Goal: Information Seeking & Learning: Compare options

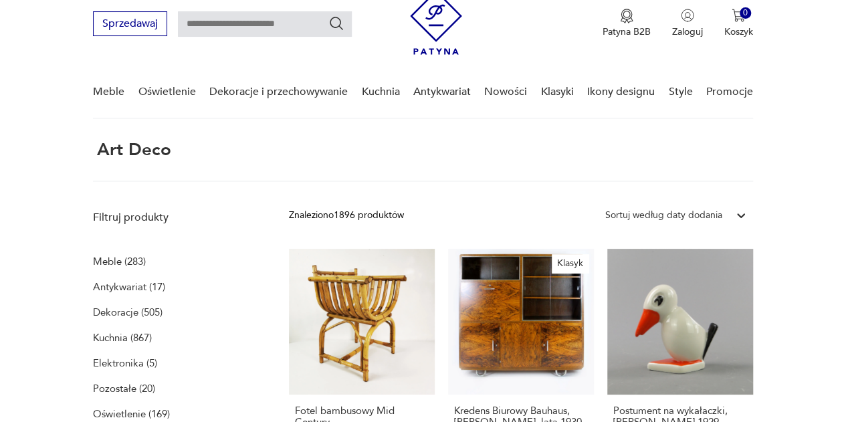
scroll to position [134, 0]
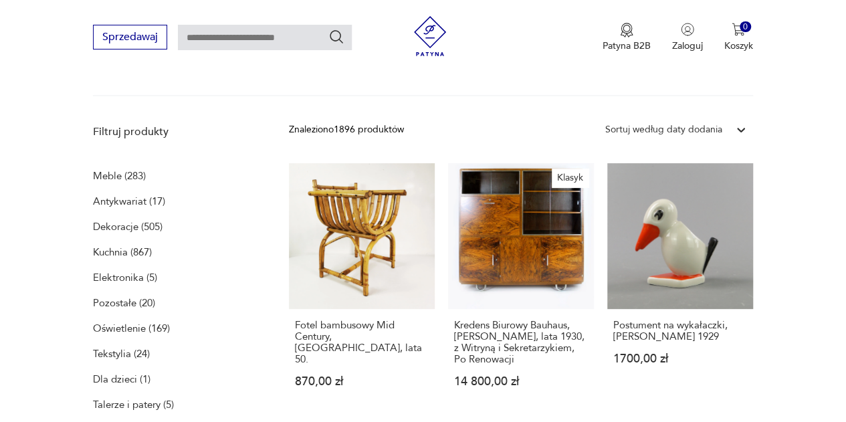
click at [111, 177] on p "Meble (283)" at bounding box center [119, 176] width 53 height 19
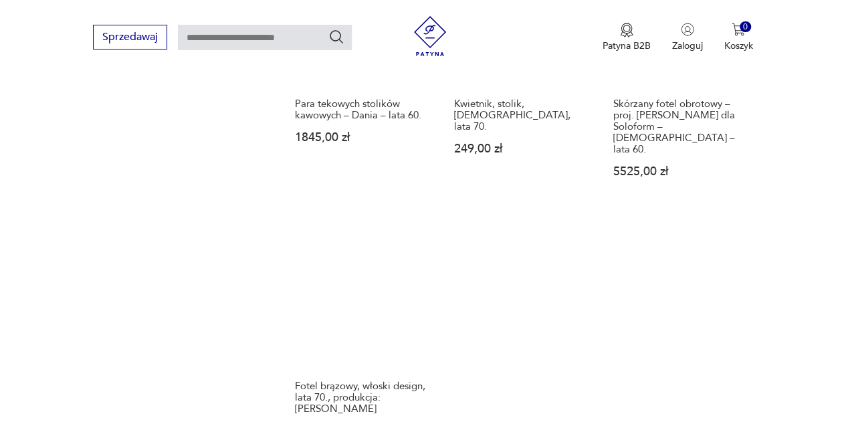
scroll to position [1805, 0]
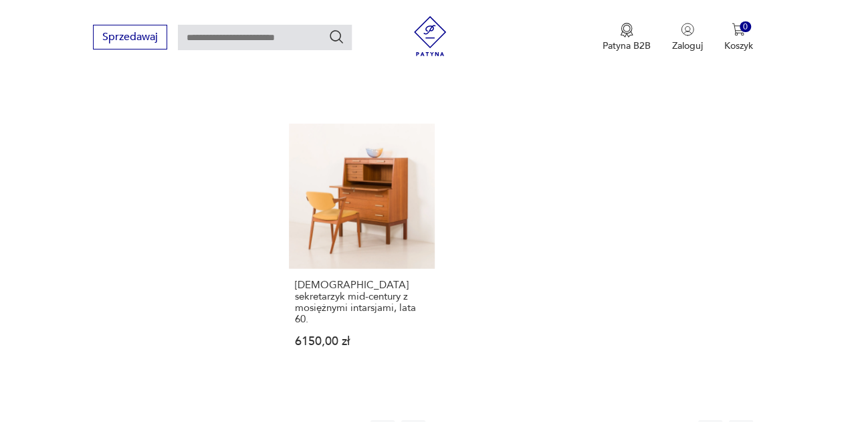
scroll to position [1960, 0]
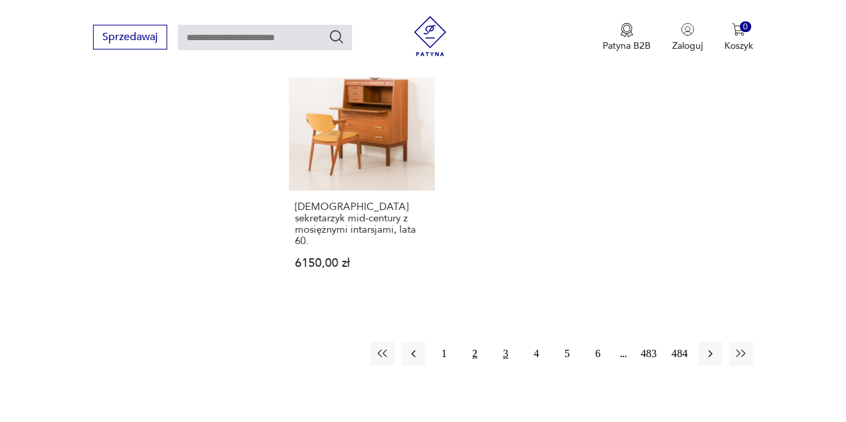
click at [507, 342] on button "3" at bounding box center [506, 354] width 24 height 24
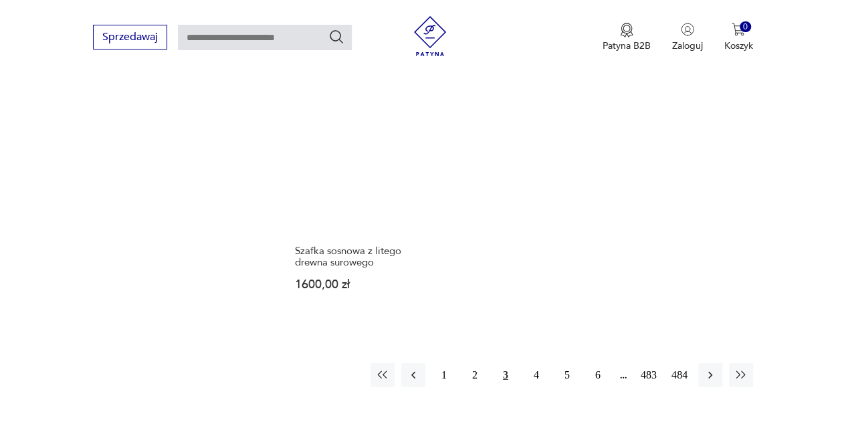
scroll to position [1893, 0]
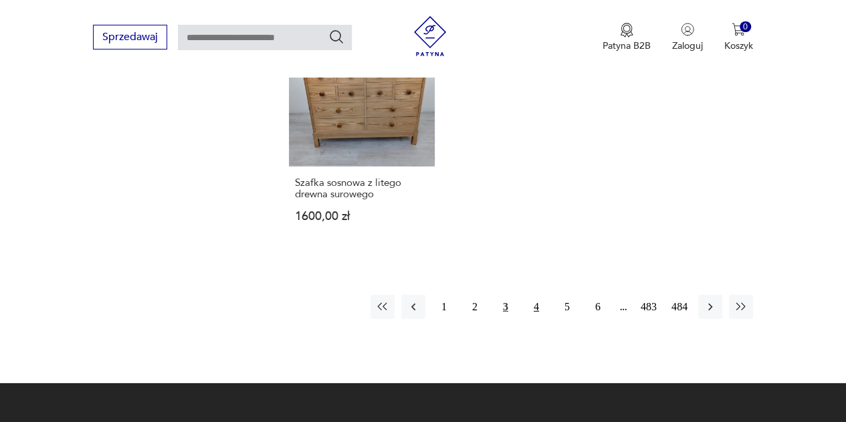
click at [538, 295] on button "4" at bounding box center [536, 307] width 24 height 24
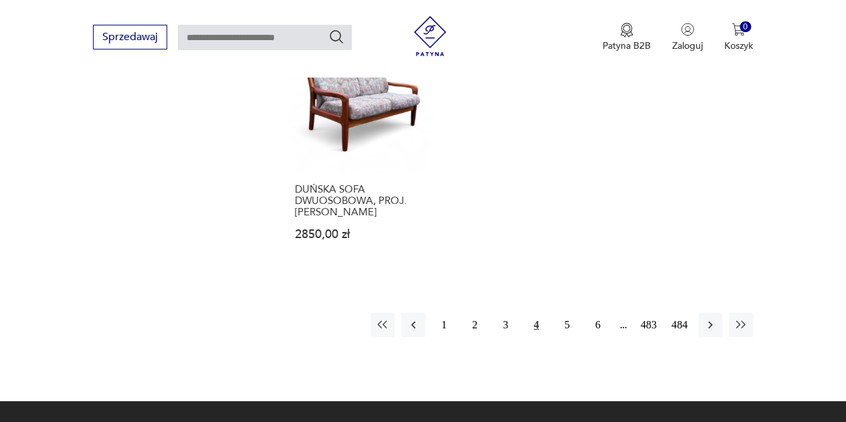
scroll to position [1960, 0]
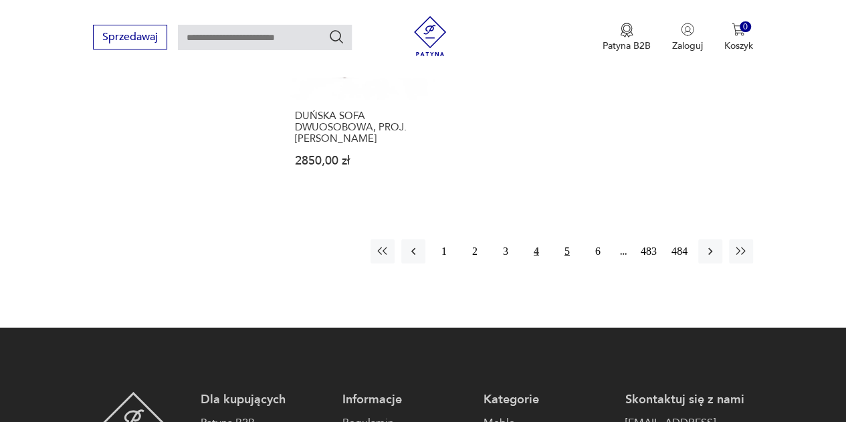
click at [565, 239] on button "5" at bounding box center [567, 251] width 24 height 24
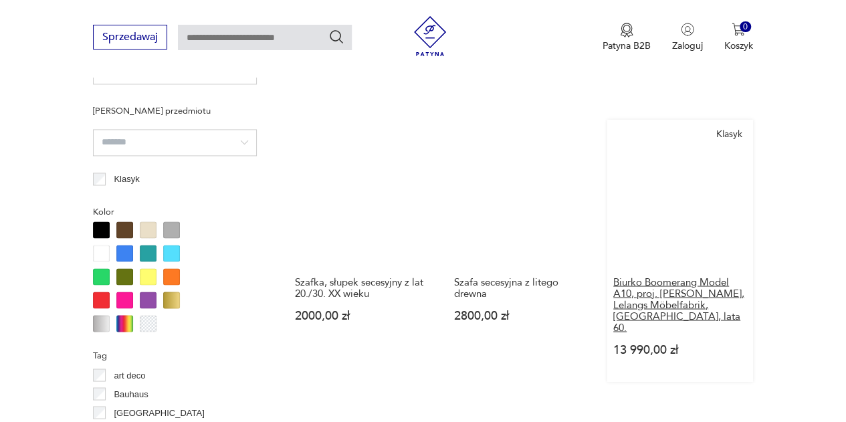
scroll to position [1023, 0]
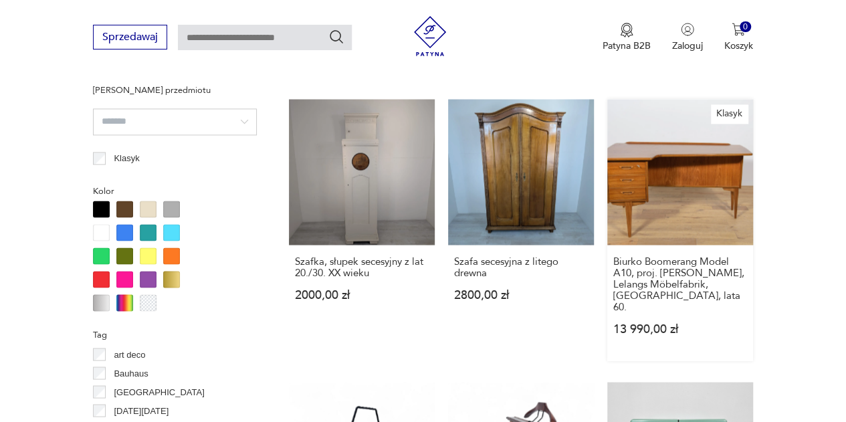
click at [662, 185] on link "Klasyk Biurko Boomerang Model A10, proj. [PERSON_NAME], Lelangs Möbelfabrik, [G…" at bounding box center [680, 230] width 146 height 262
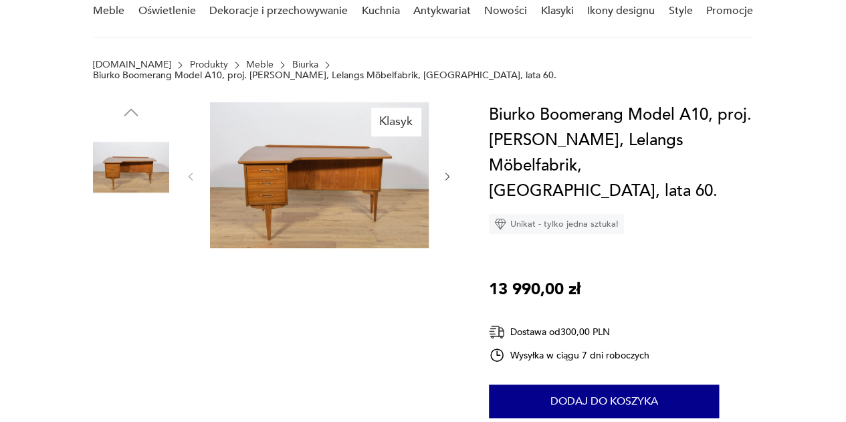
scroll to position [135, 0]
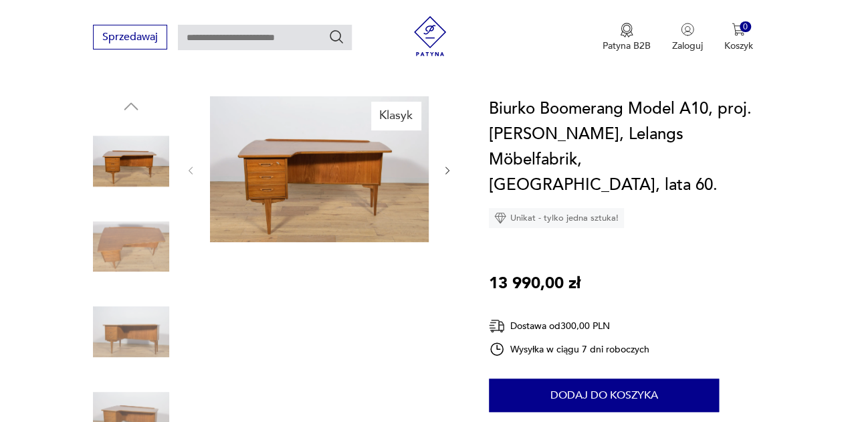
click at [313, 176] on img at bounding box center [319, 169] width 219 height 146
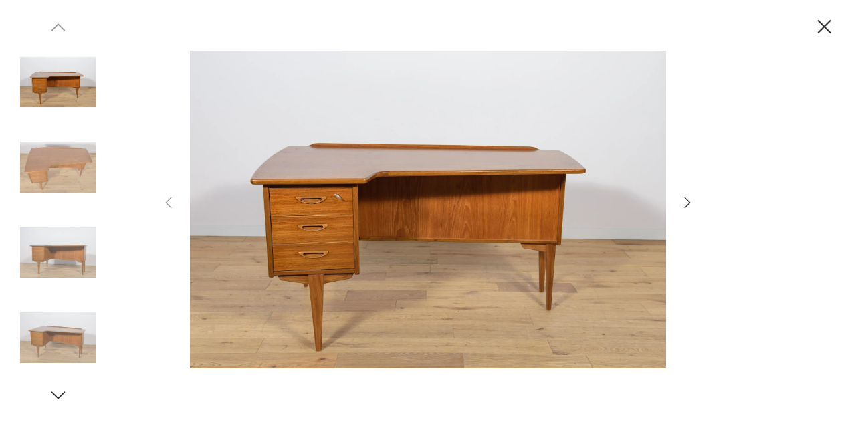
click at [689, 203] on icon "button" at bounding box center [688, 203] width 16 height 16
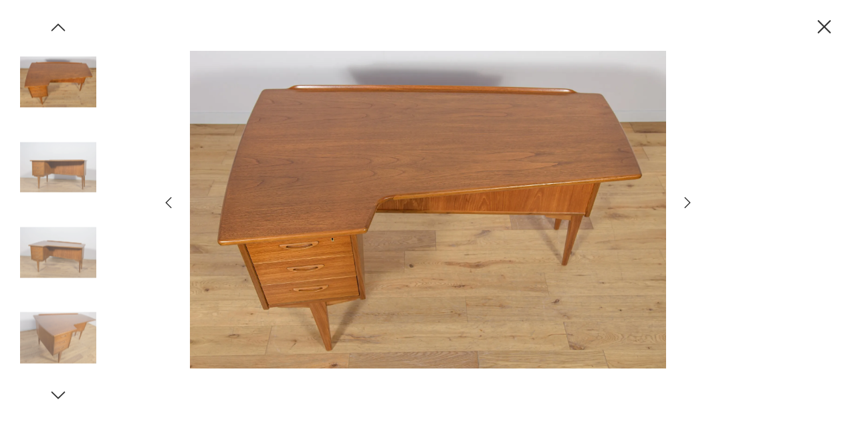
click at [825, 37] on icon "button" at bounding box center [824, 26] width 23 height 23
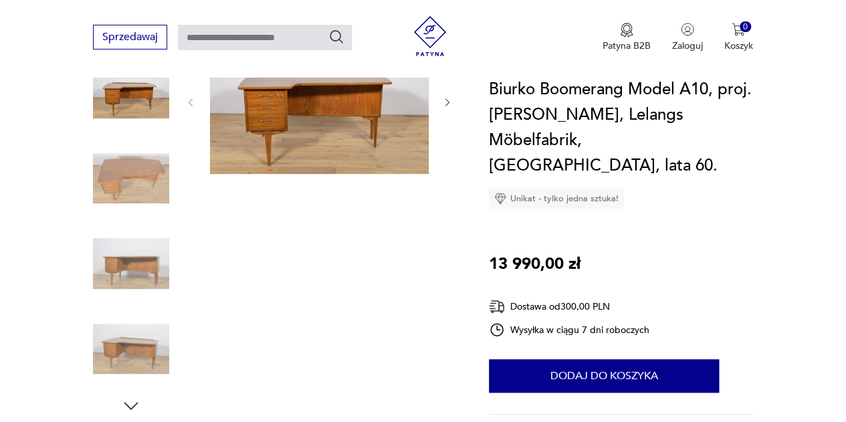
scroll to position [269, 0]
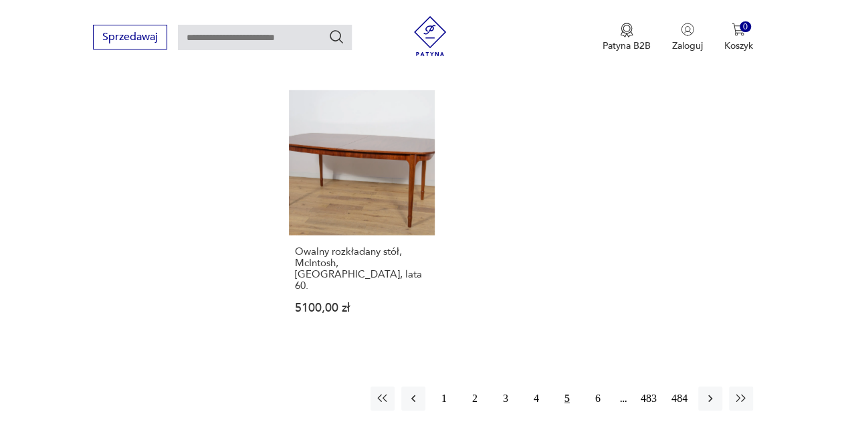
scroll to position [2084, 0]
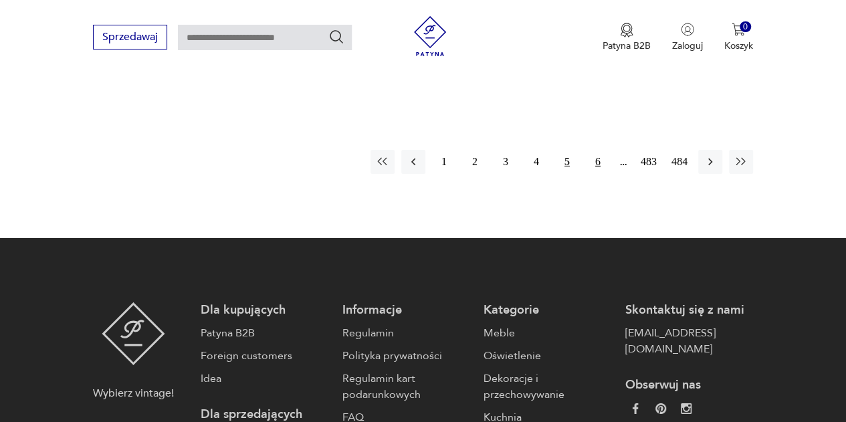
click at [603, 150] on button "6" at bounding box center [598, 162] width 24 height 24
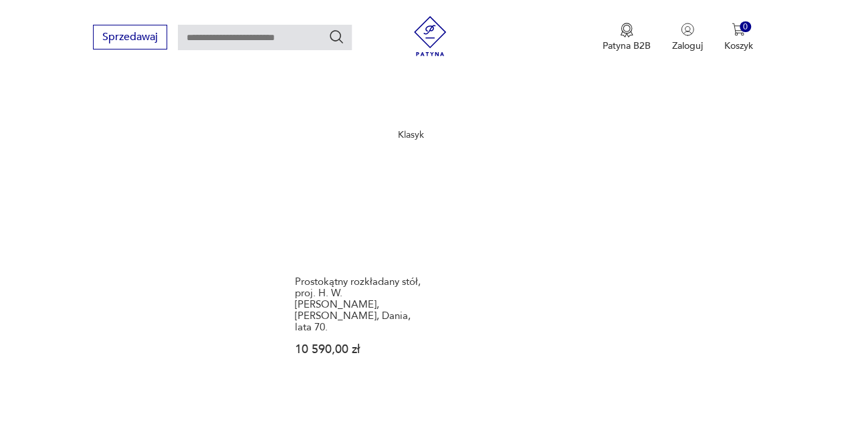
scroll to position [1960, 0]
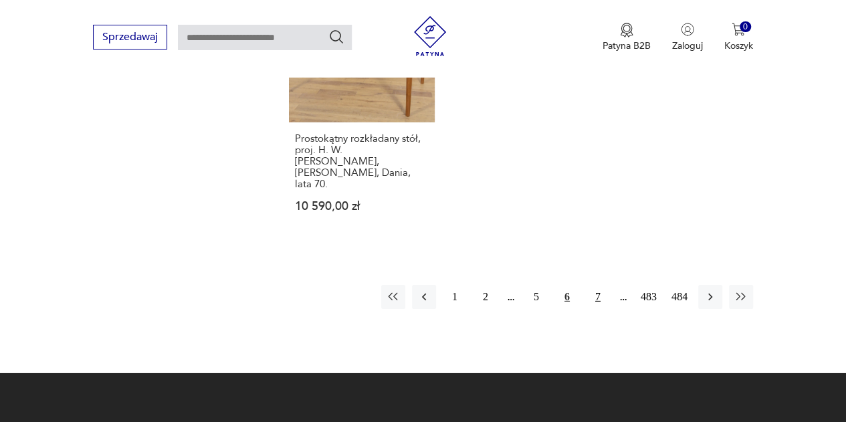
click at [600, 285] on button "7" at bounding box center [598, 297] width 24 height 24
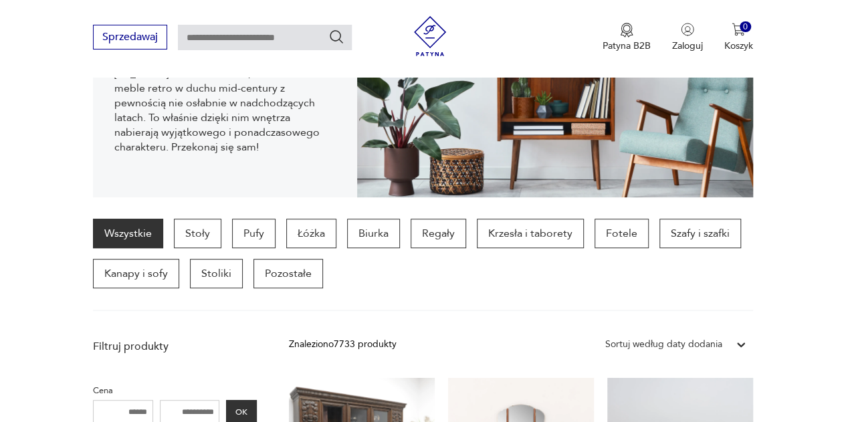
scroll to position [134, 0]
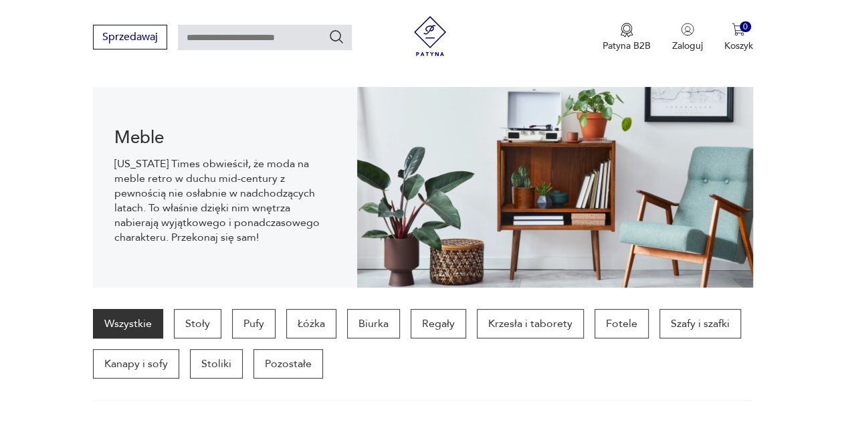
click at [219, 34] on input "text" at bounding box center [265, 37] width 174 height 25
type input "**********"
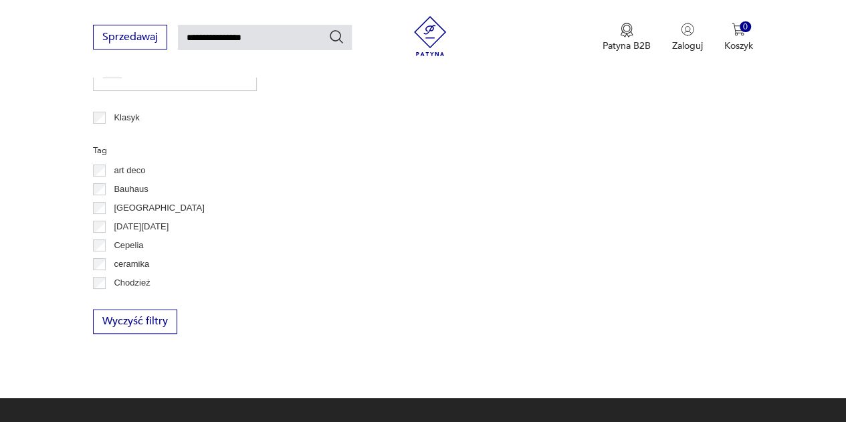
scroll to position [583, 0]
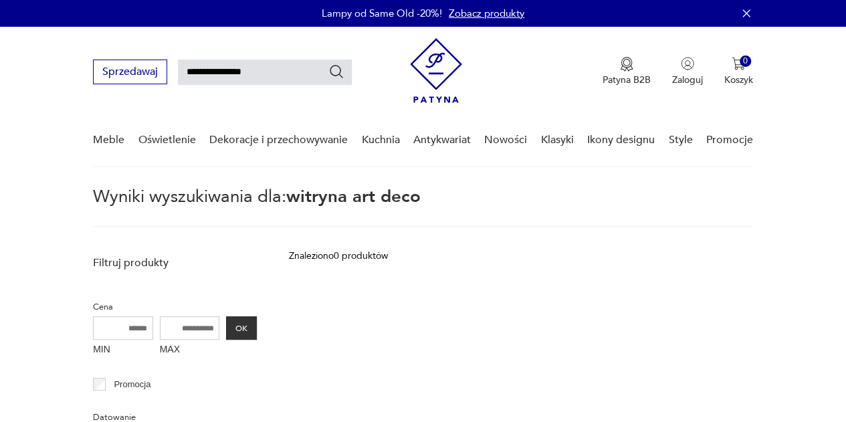
click at [272, 74] on input "**********" at bounding box center [265, 72] width 174 height 25
type input "*"
type input "********"
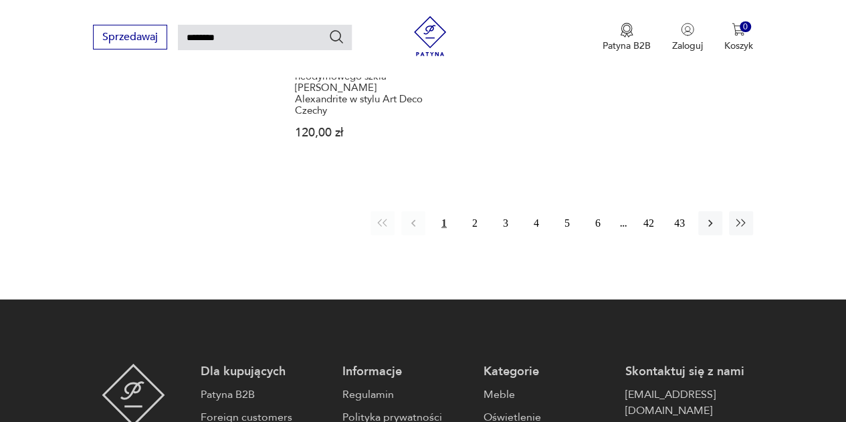
scroll to position [1654, 0]
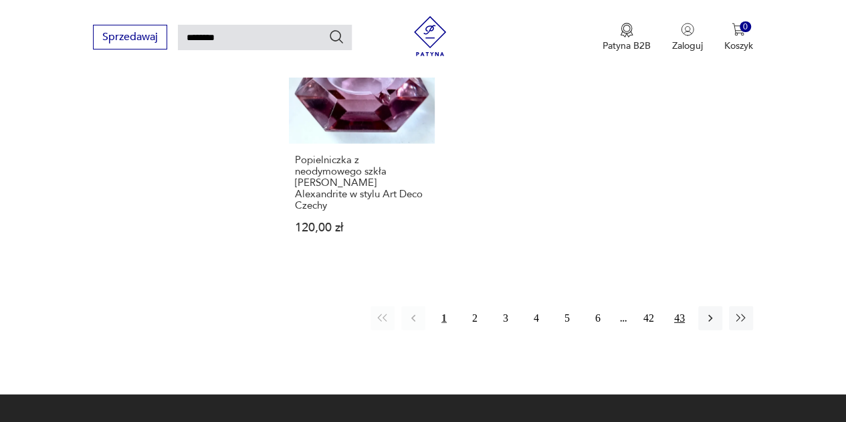
click at [679, 306] on button "43" at bounding box center [680, 318] width 24 height 24
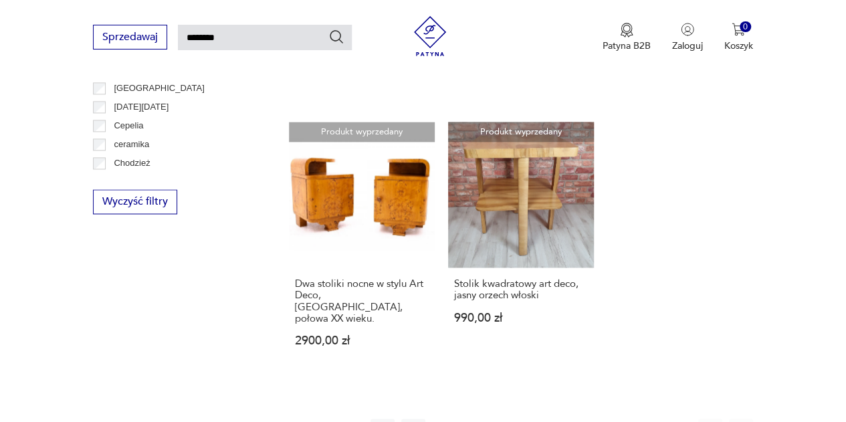
scroll to position [1052, 0]
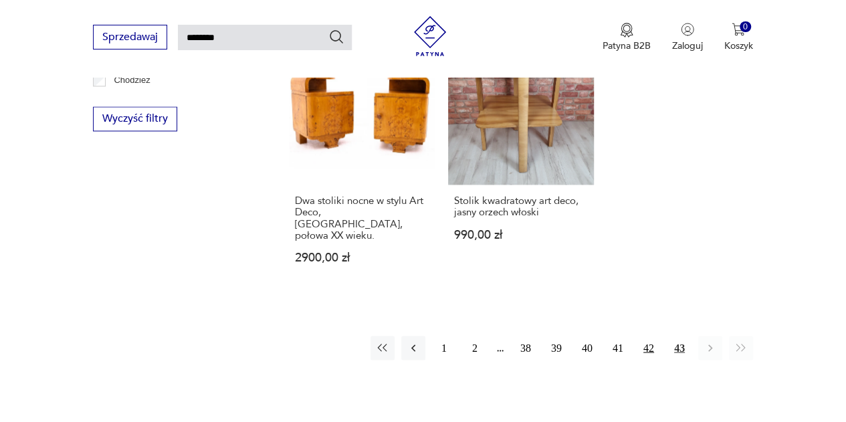
click at [653, 336] on button "42" at bounding box center [649, 348] width 24 height 24
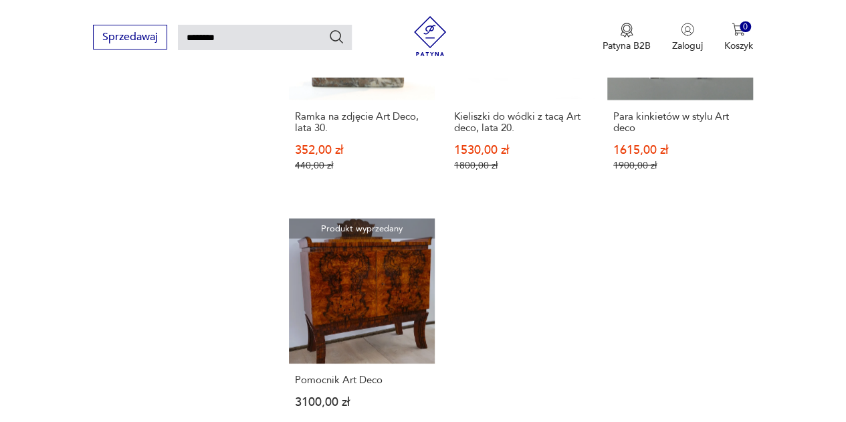
scroll to position [1520, 0]
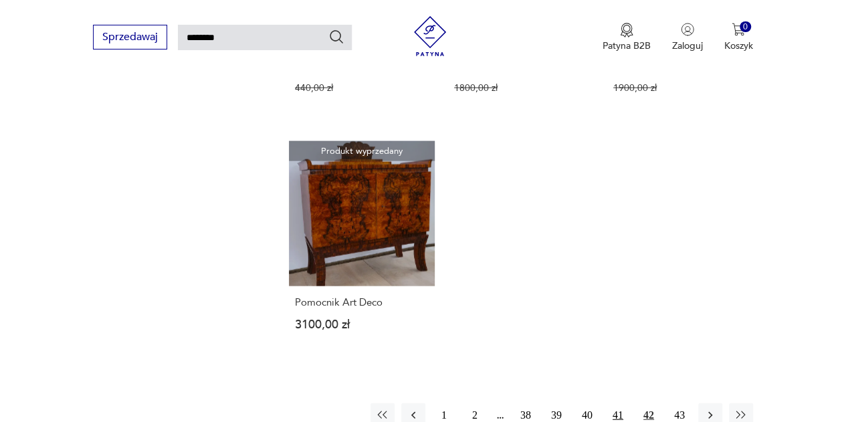
click at [619, 403] on button "41" at bounding box center [618, 415] width 24 height 24
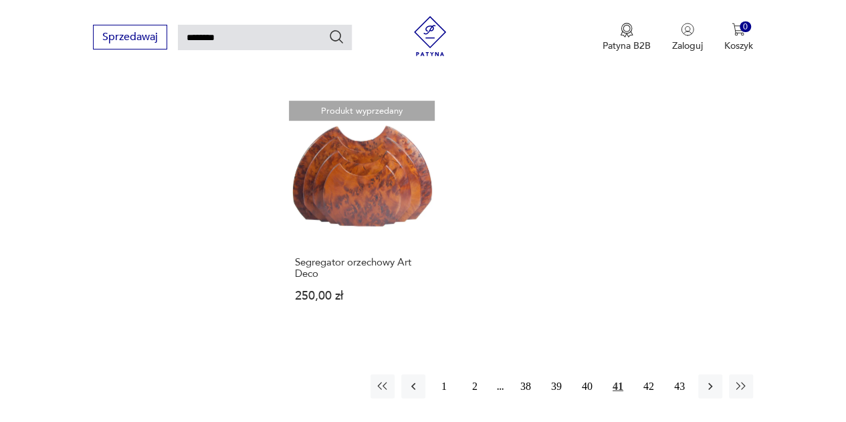
scroll to position [1587, 0]
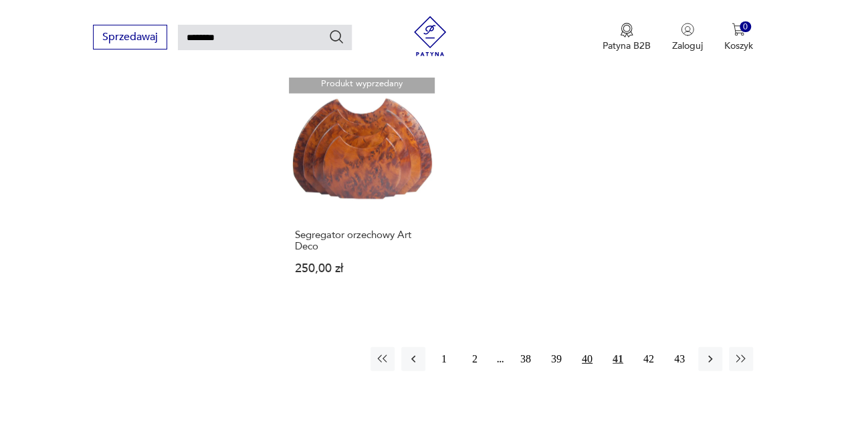
click at [587, 347] on button "40" at bounding box center [587, 359] width 24 height 24
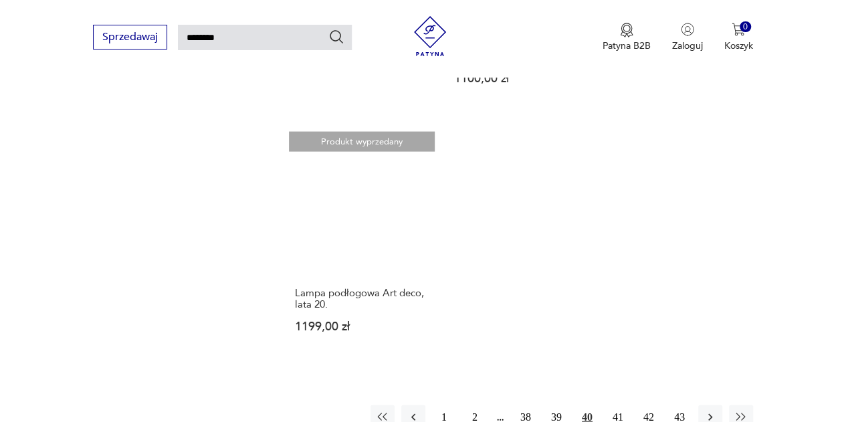
scroll to position [1453, 0]
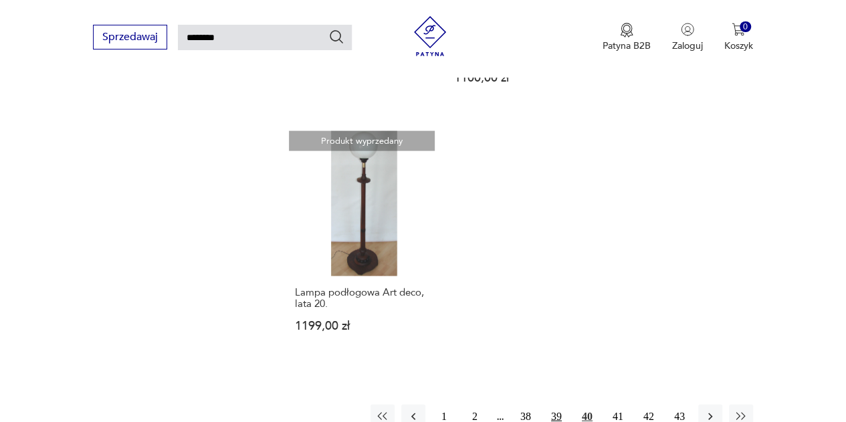
click at [553, 405] on button "39" at bounding box center [556, 417] width 24 height 24
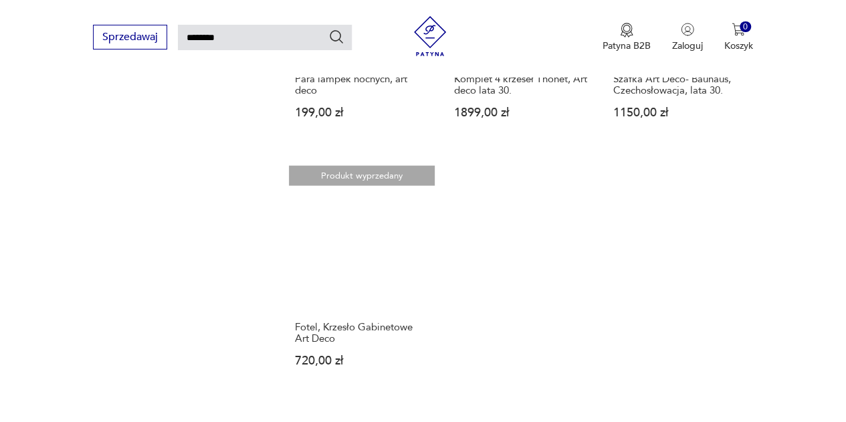
scroll to position [1587, 0]
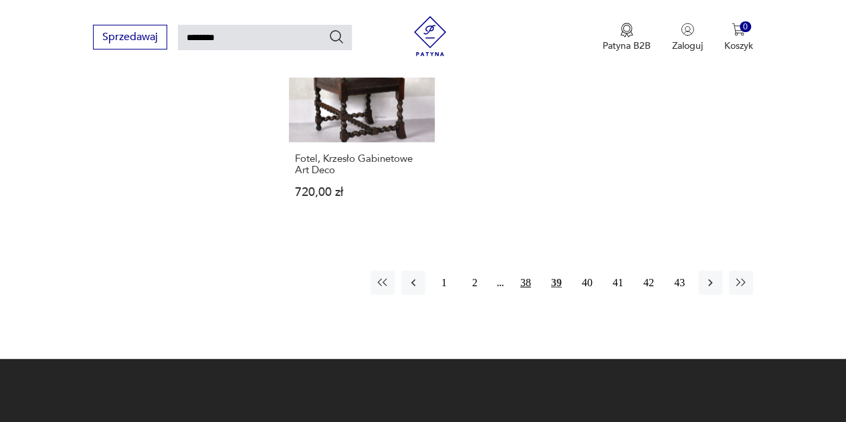
click at [526, 271] on button "38" at bounding box center [526, 283] width 24 height 24
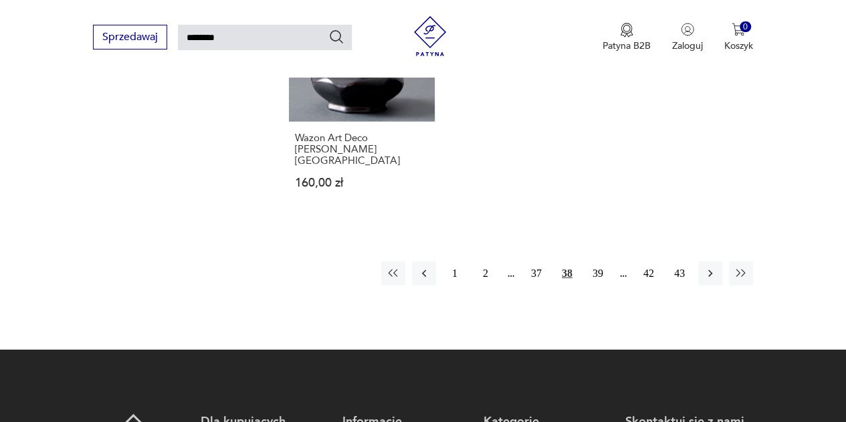
scroll to position [1654, 0]
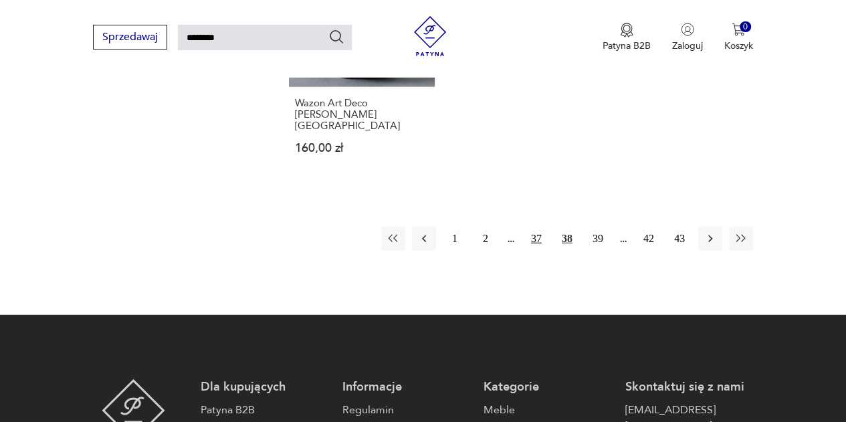
click at [536, 227] on button "37" at bounding box center [536, 239] width 24 height 24
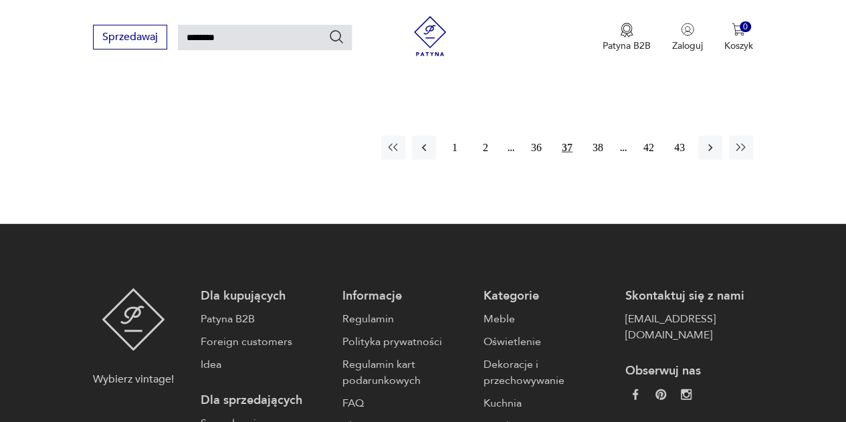
scroll to position [1720, 0]
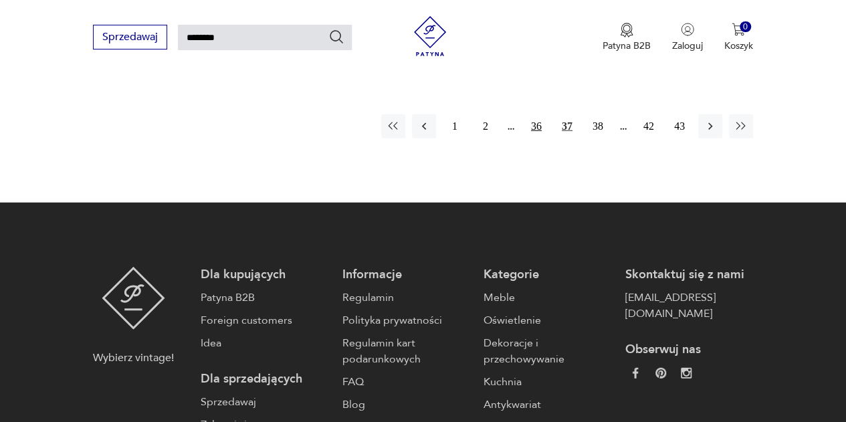
click at [528, 130] on button "36" at bounding box center [536, 126] width 24 height 24
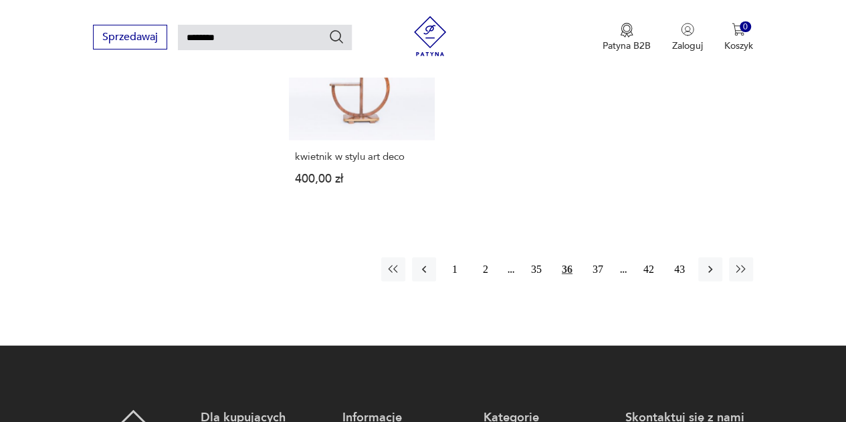
scroll to position [1587, 0]
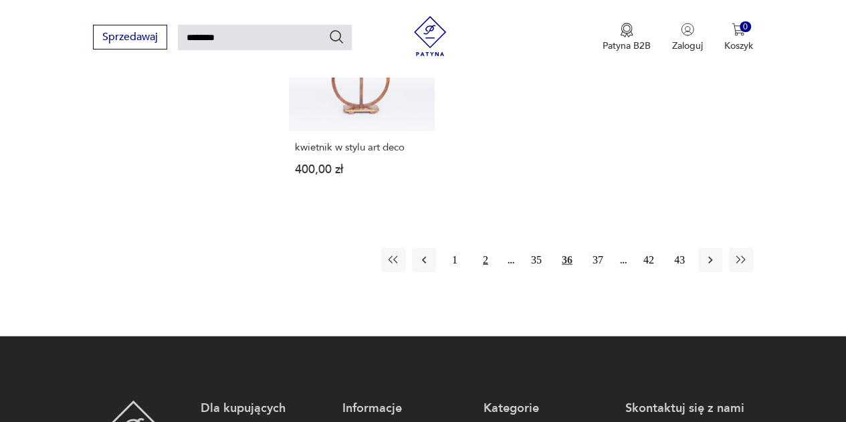
click at [486, 248] on button "2" at bounding box center [486, 260] width 24 height 24
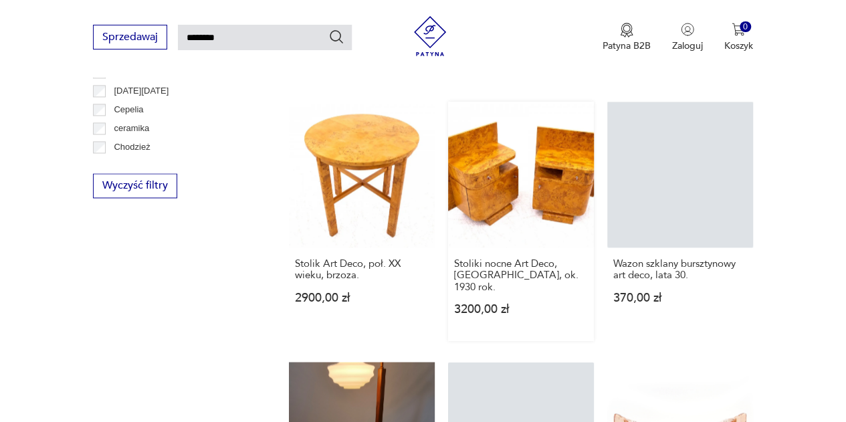
click at [540, 133] on link "Stoliki nocne Art Deco, [GEOGRAPHIC_DATA], ok. 1930 rok. 3200,00 zł" at bounding box center [521, 221] width 146 height 239
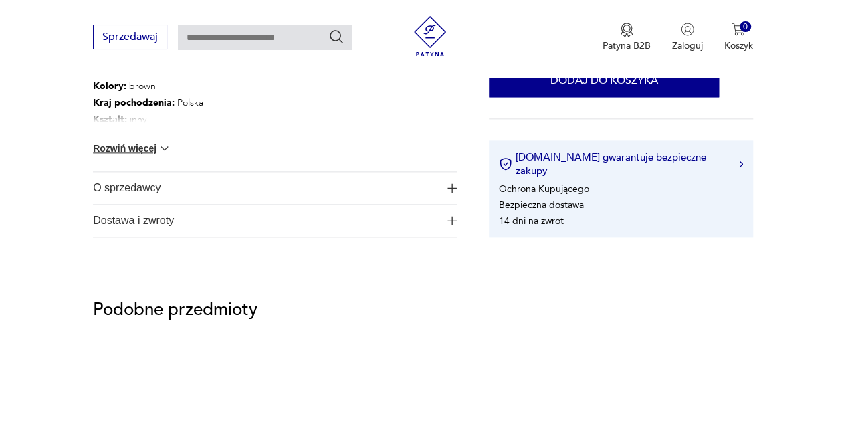
scroll to position [870, 0]
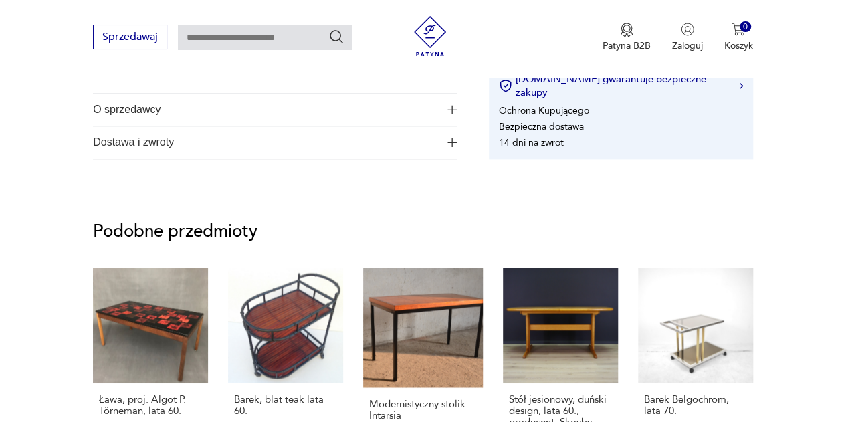
click at [318, 109] on span "O sprzedawcy" at bounding box center [266, 110] width 346 height 32
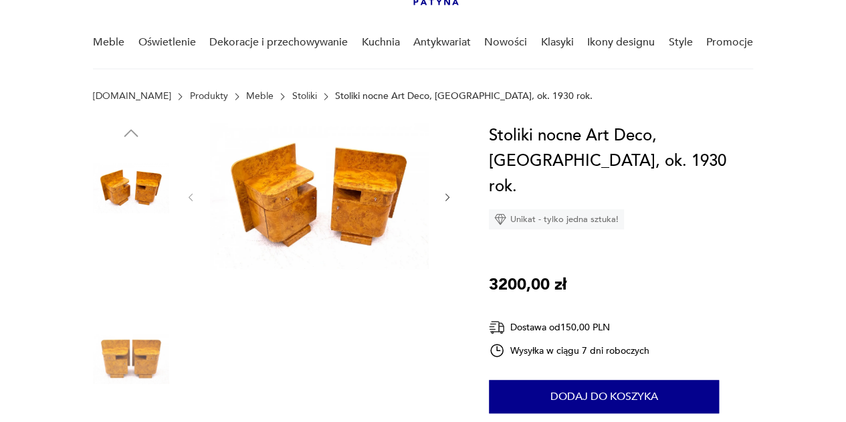
scroll to position [0, 0]
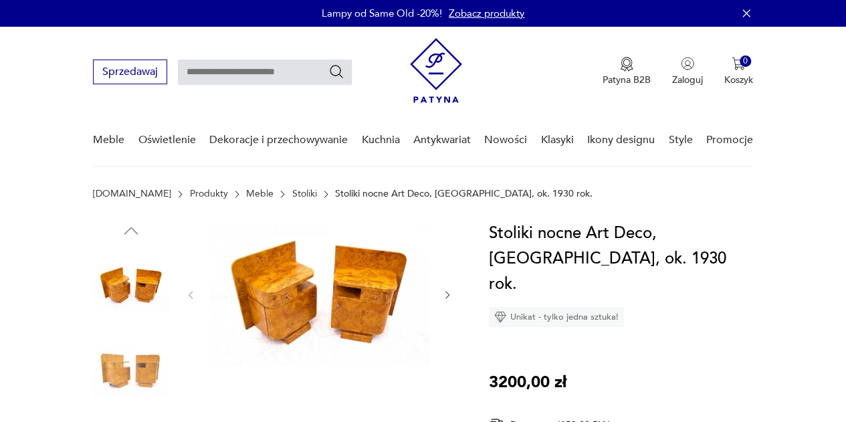
type input "********"
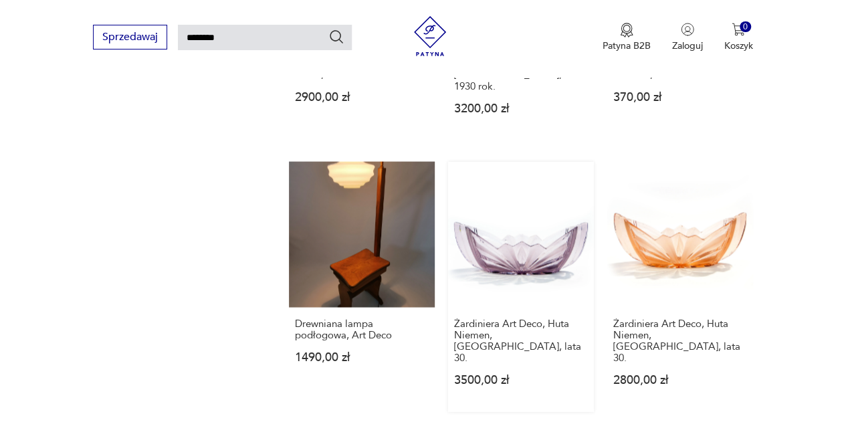
click at [510, 211] on link "Żardiniera Art Deco, Huta Niemen, [GEOGRAPHIC_DATA], lata 30. 3500,00 zł" at bounding box center [521, 286] width 146 height 250
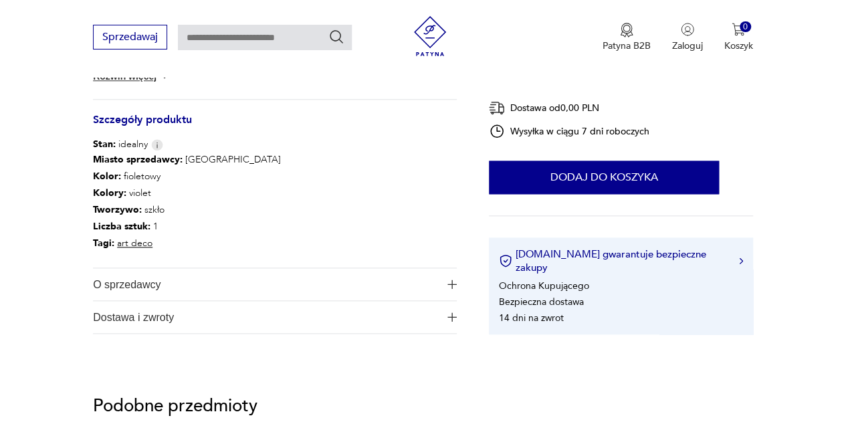
scroll to position [736, 0]
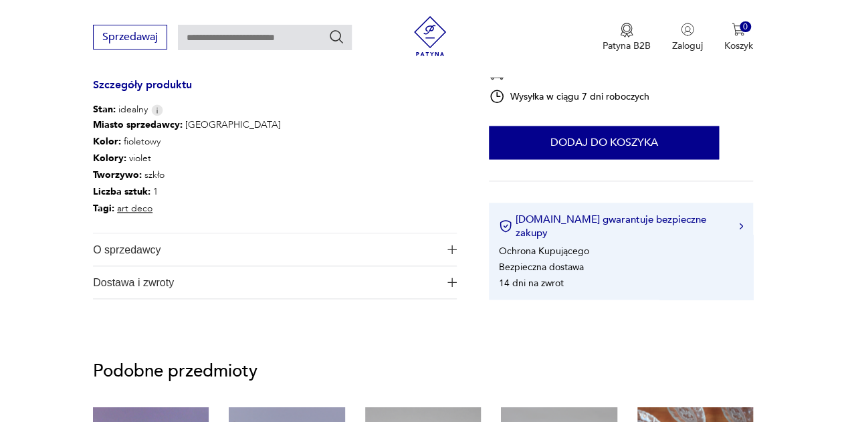
click at [150, 252] on span "O sprzedawcy" at bounding box center [266, 249] width 346 height 32
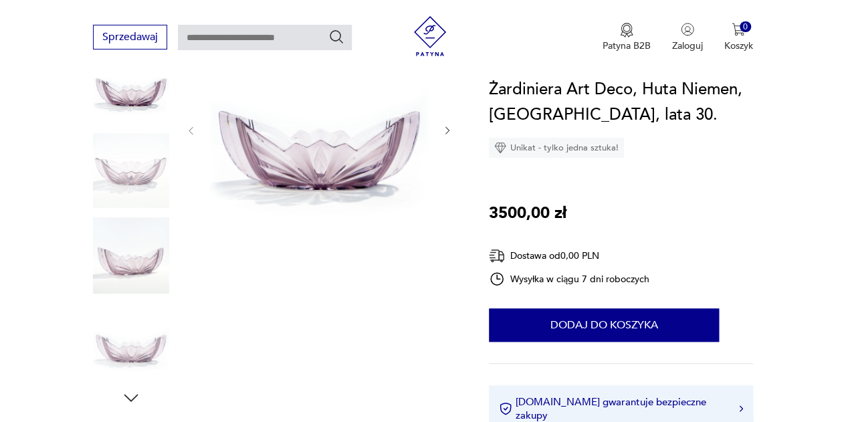
type input "********"
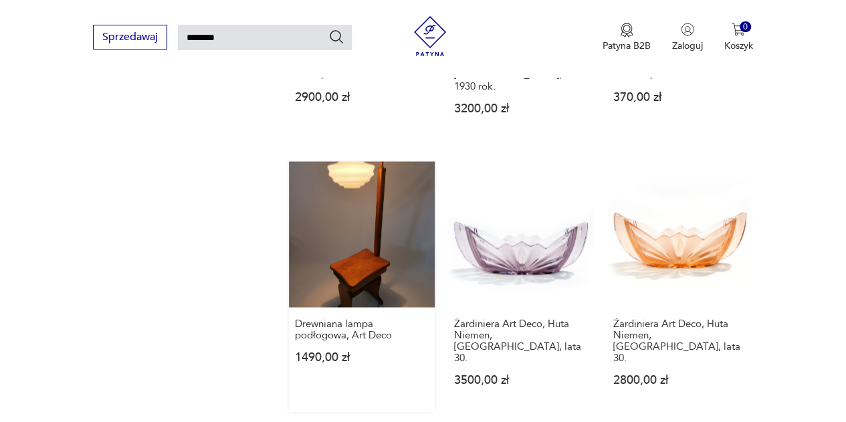
click at [324, 183] on link "Drewniana lampa podłogowa, Art Deco 1490,00 zł" at bounding box center [362, 286] width 146 height 250
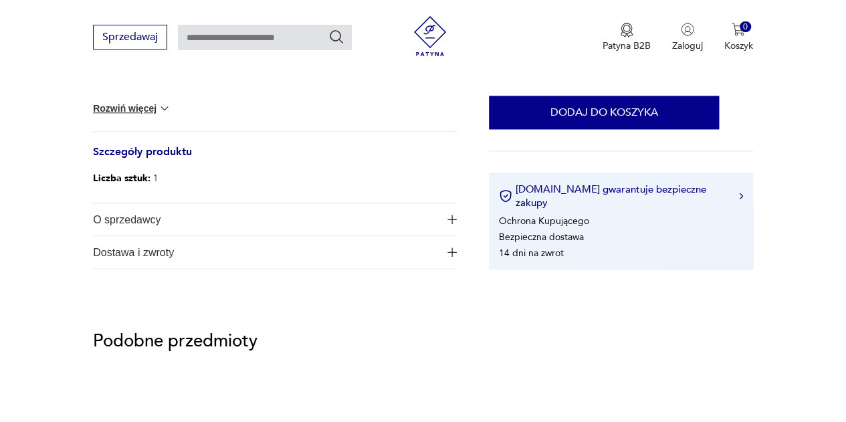
scroll to position [669, 0]
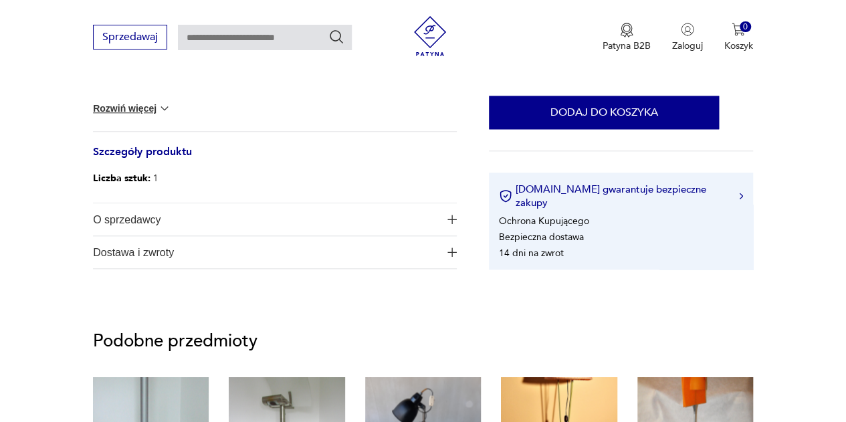
click at [191, 216] on span "O sprzedawcy" at bounding box center [266, 219] width 346 height 32
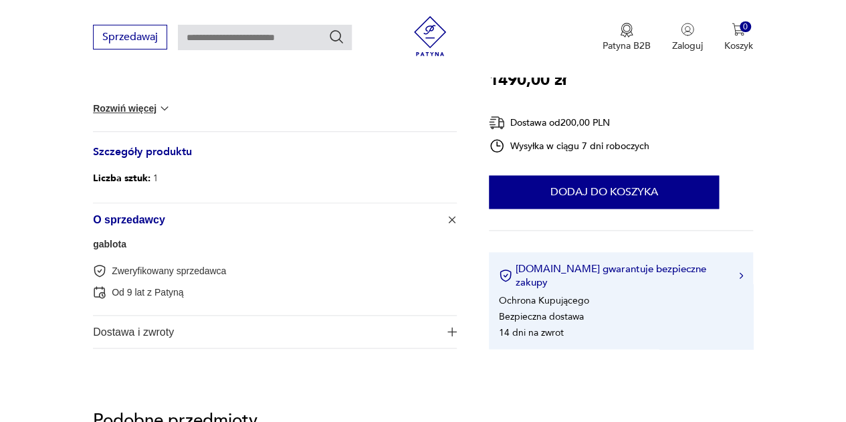
type input "********"
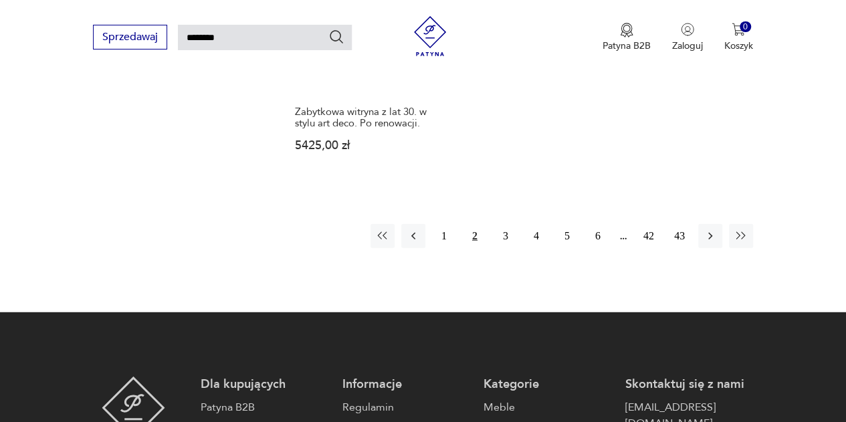
scroll to position [1672, 0]
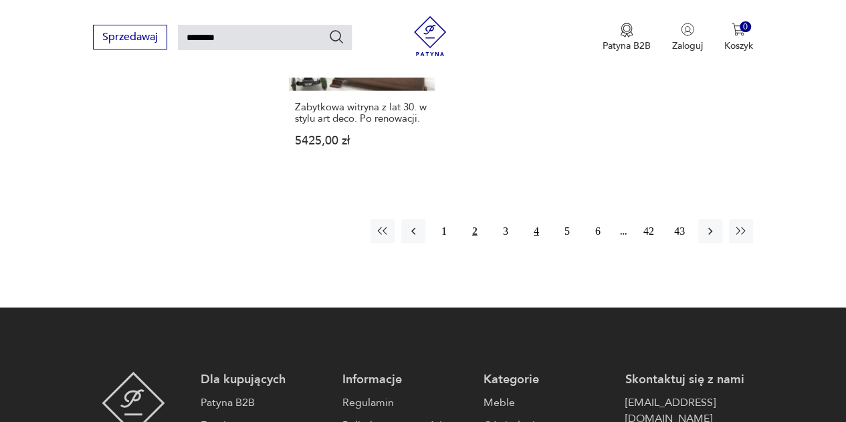
click at [536, 219] on button "4" at bounding box center [536, 231] width 24 height 24
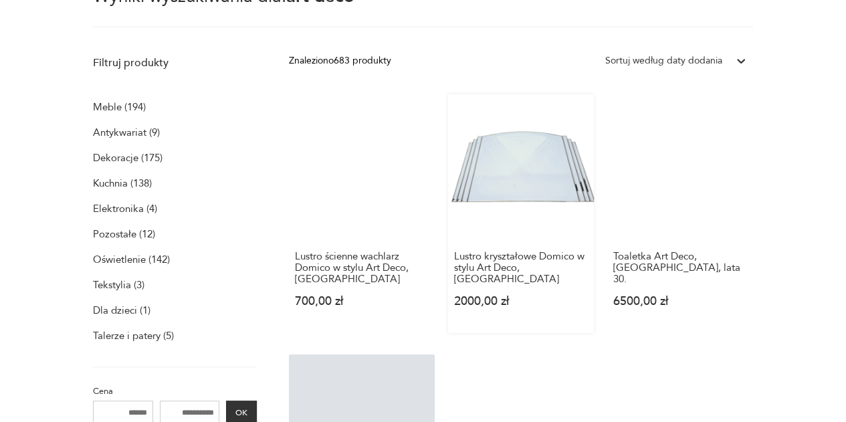
scroll to position [450, 0]
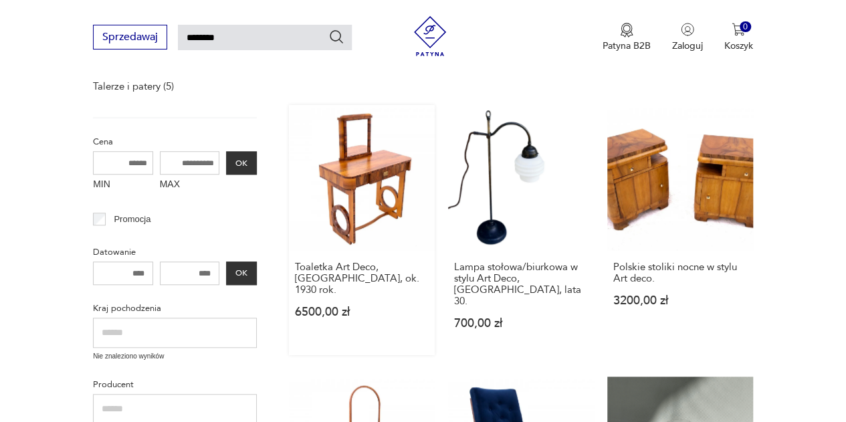
click at [346, 180] on link "Toaletka Art Deco, [GEOGRAPHIC_DATA], ok. 1930 rok. 6500,00 zł" at bounding box center [362, 230] width 146 height 250
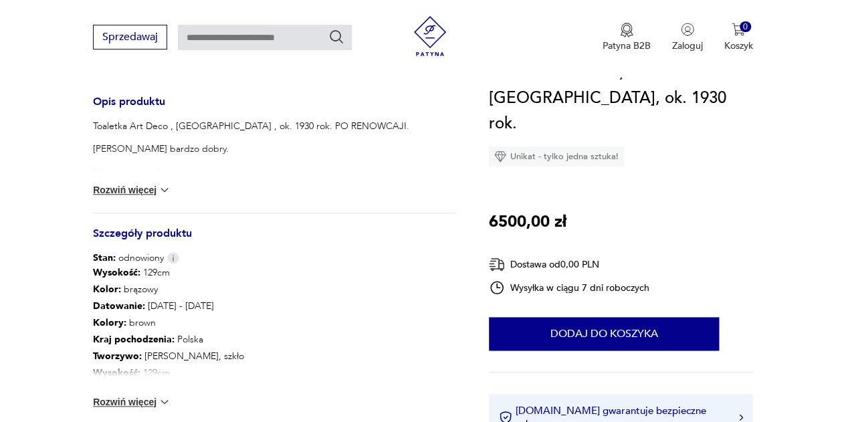
scroll to position [669, 0]
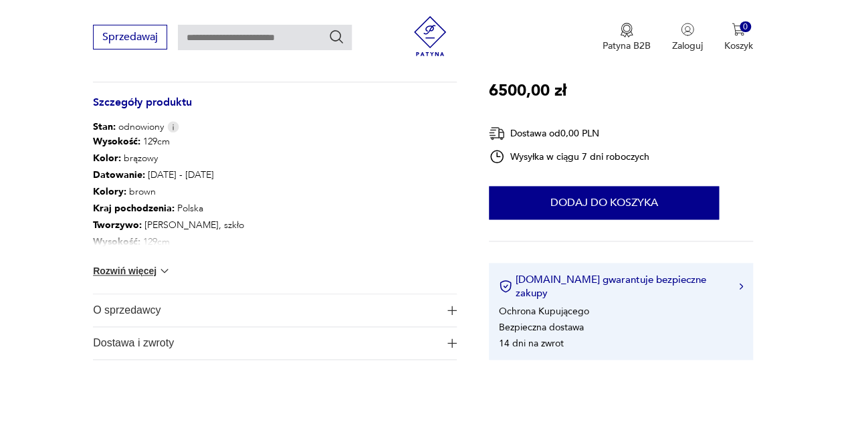
click at [132, 308] on span "O sprzedawcy" at bounding box center [266, 310] width 346 height 32
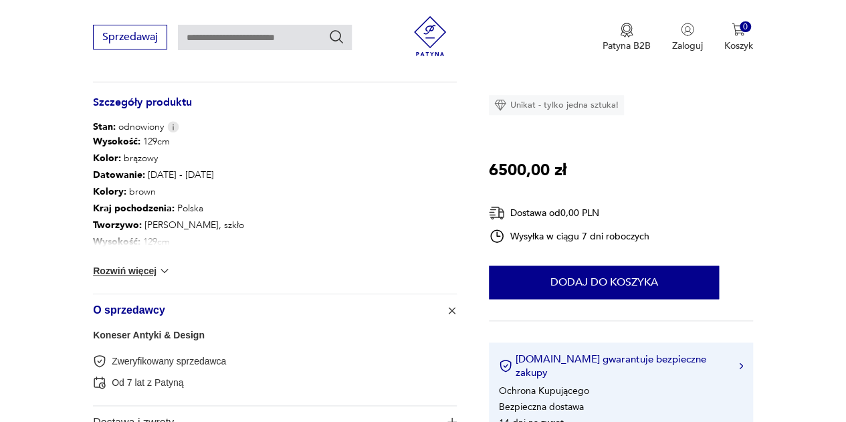
type input "********"
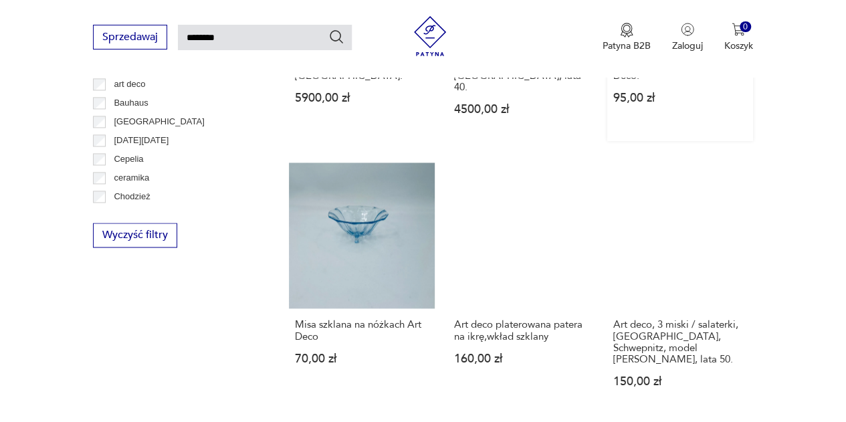
scroll to position [717, 0]
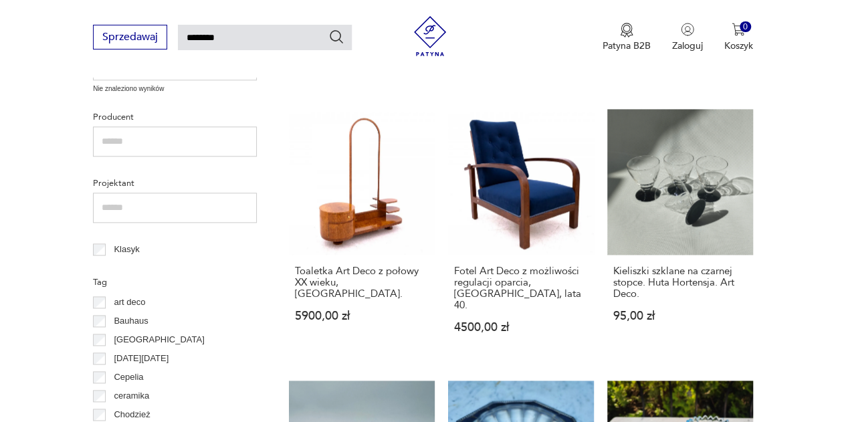
click at [268, 151] on section "Filtruj produkty Meble (194) Antykwariat (9) Dekoracje (175) Kuchnia (138) Elek…" at bounding box center [423, 414] width 846 height 1765
click at [328, 161] on link "Toaletka Art Deco z połowy XX wieku, [GEOGRAPHIC_DATA] 5900,00 zł" at bounding box center [362, 234] width 146 height 250
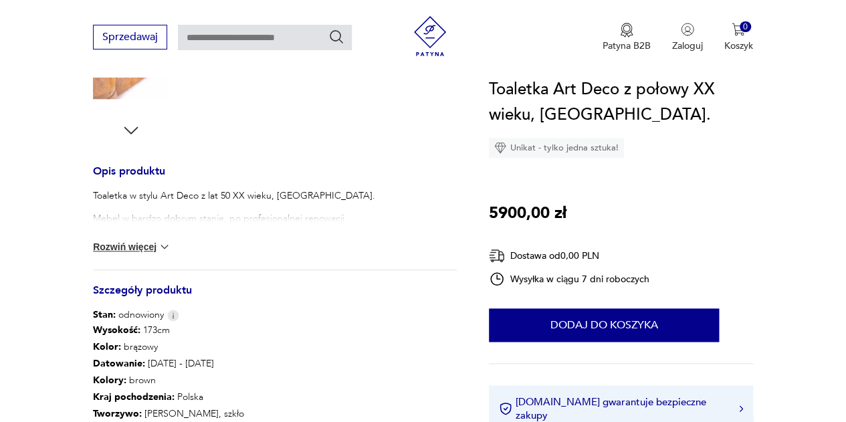
scroll to position [669, 0]
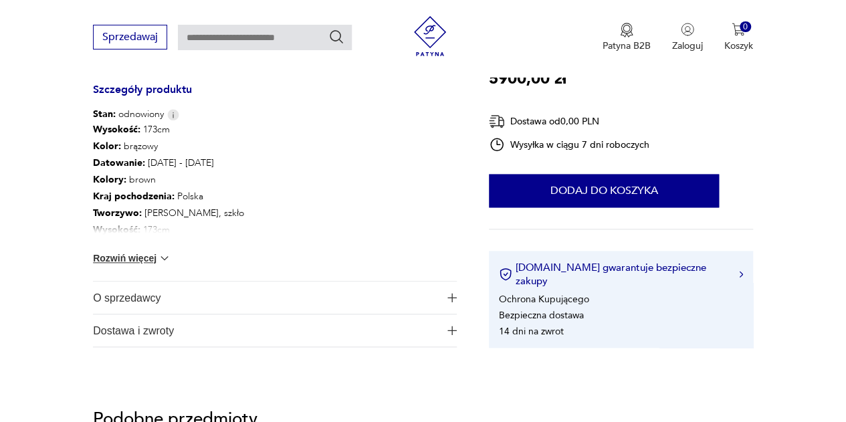
click at [148, 297] on span "O sprzedawcy" at bounding box center [266, 298] width 346 height 32
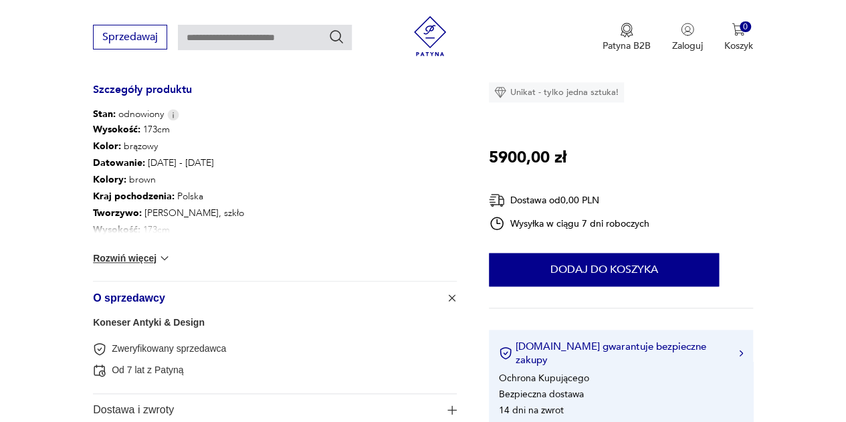
type input "********"
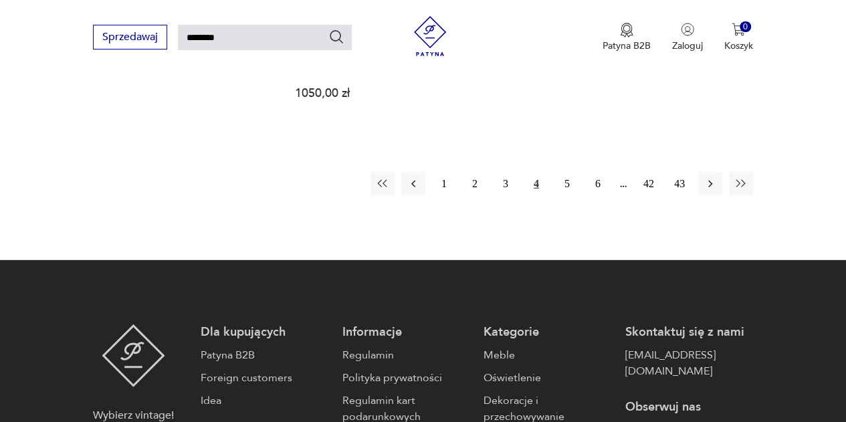
scroll to position [1587, 0]
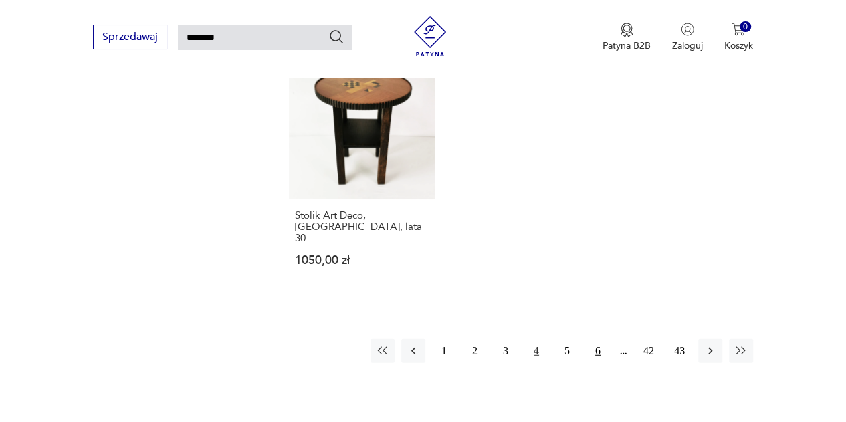
click at [598, 339] on button "6" at bounding box center [598, 351] width 24 height 24
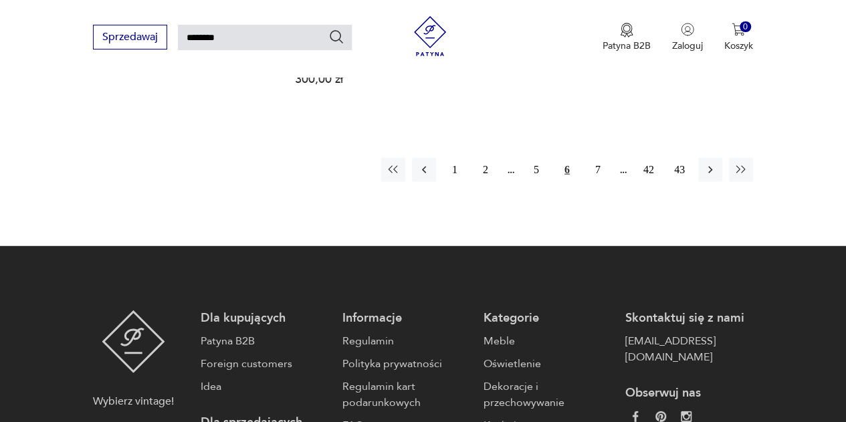
scroll to position [1720, 0]
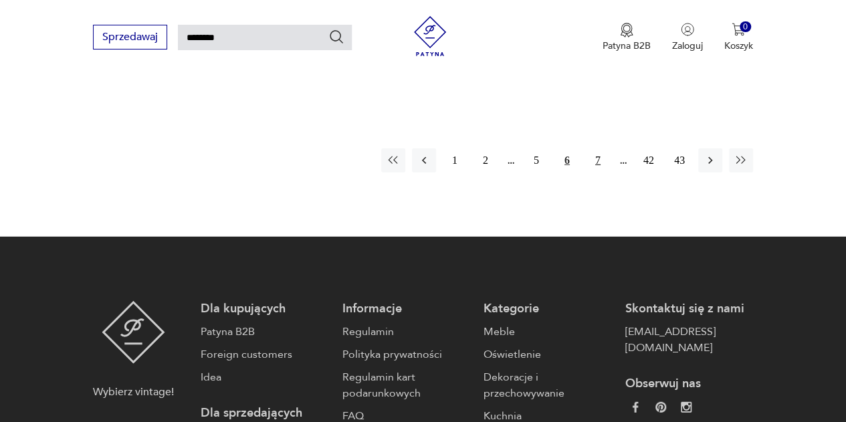
click at [596, 173] on button "7" at bounding box center [598, 160] width 24 height 24
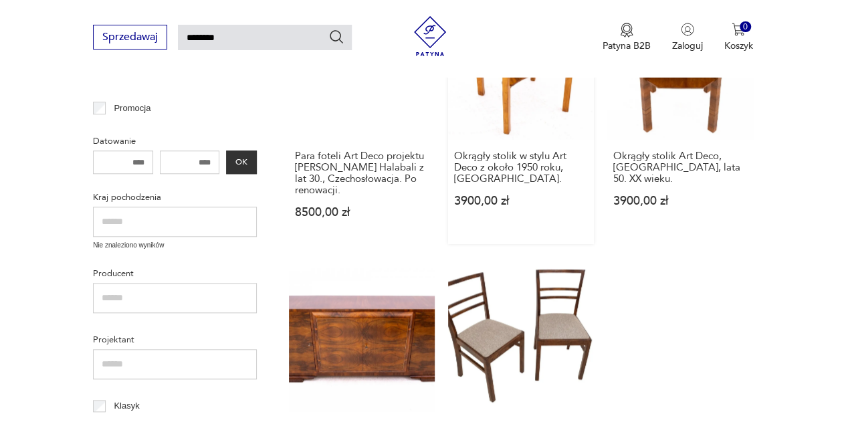
scroll to position [717, 0]
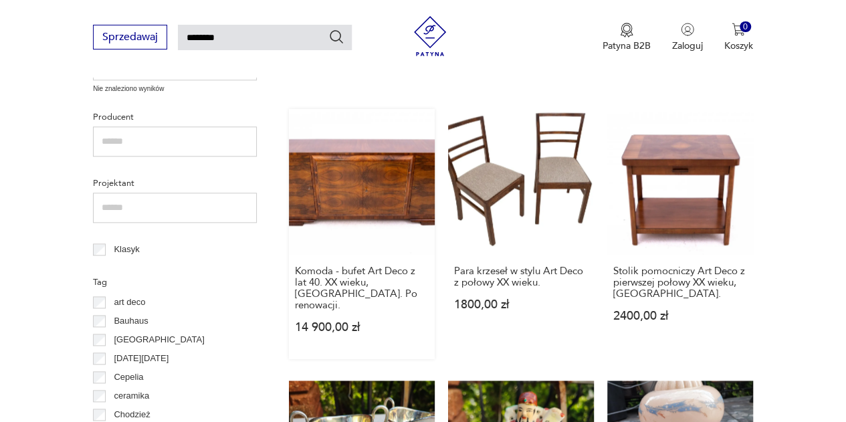
click at [336, 189] on link "Komoda - bufet Art Deco z lat 40. XX wieku, [GEOGRAPHIC_DATA]. Po renowacji. 14…" at bounding box center [362, 234] width 146 height 250
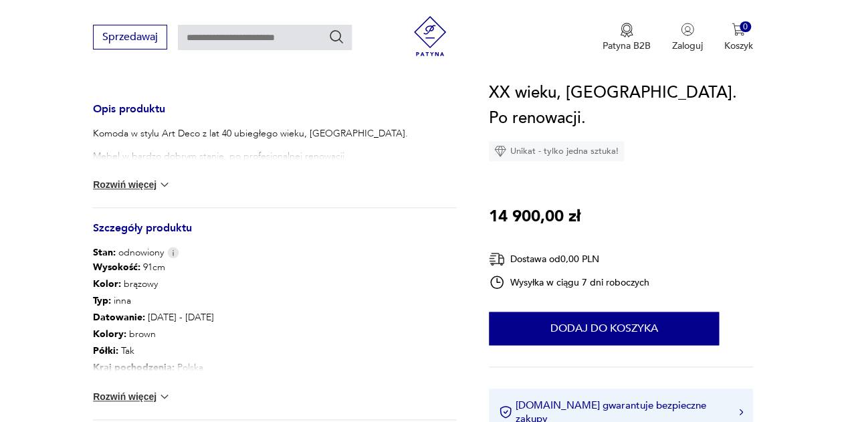
scroll to position [625, 0]
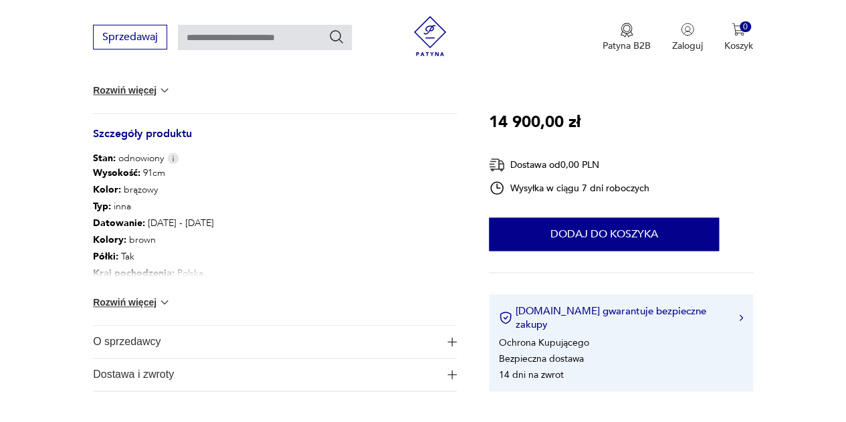
click at [128, 338] on span "O sprzedawcy" at bounding box center [266, 342] width 346 height 32
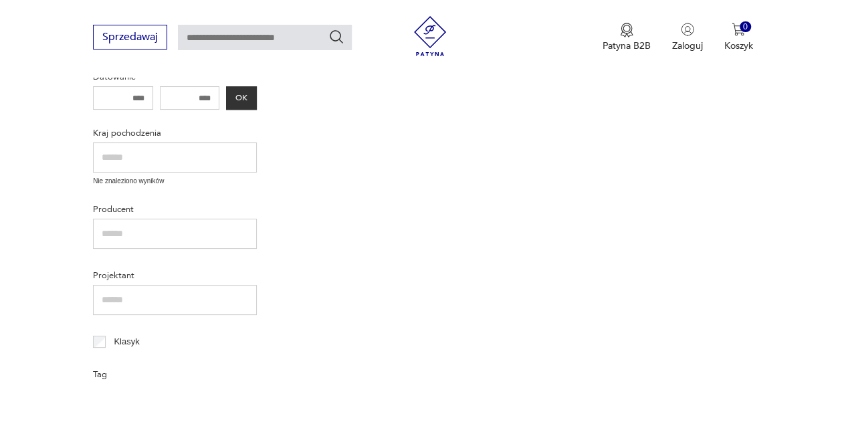
type input "********"
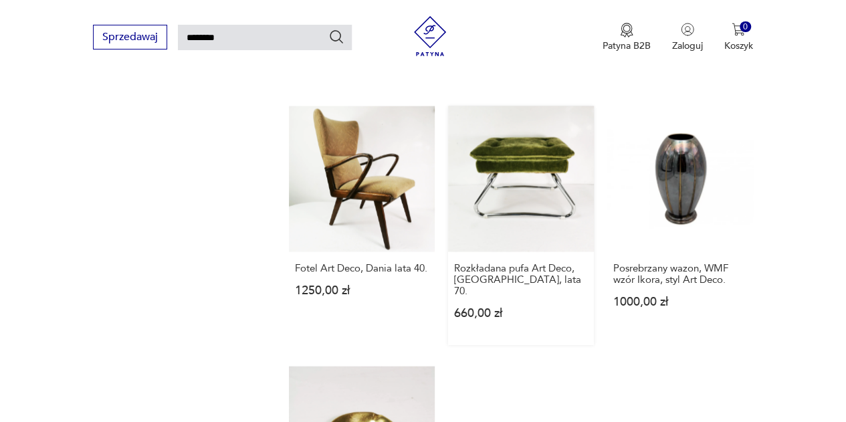
click at [534, 153] on link "Rozkładana pufa Art Deco, [GEOGRAPHIC_DATA], lata 70. 660,00 zł" at bounding box center [521, 225] width 146 height 239
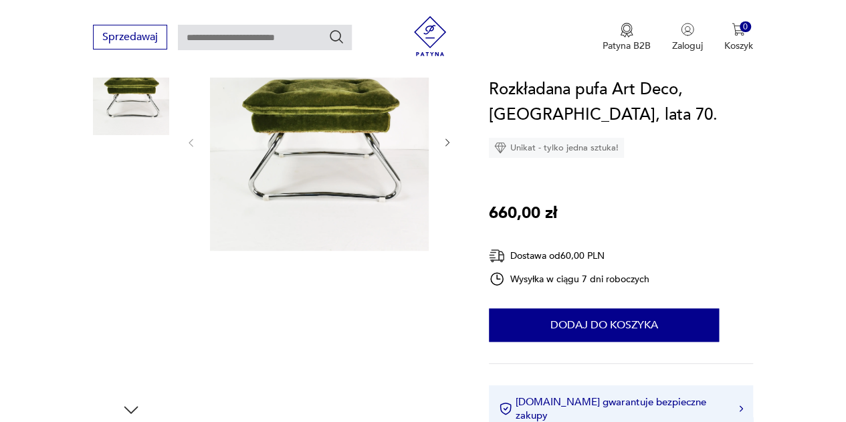
scroll to position [468, 0]
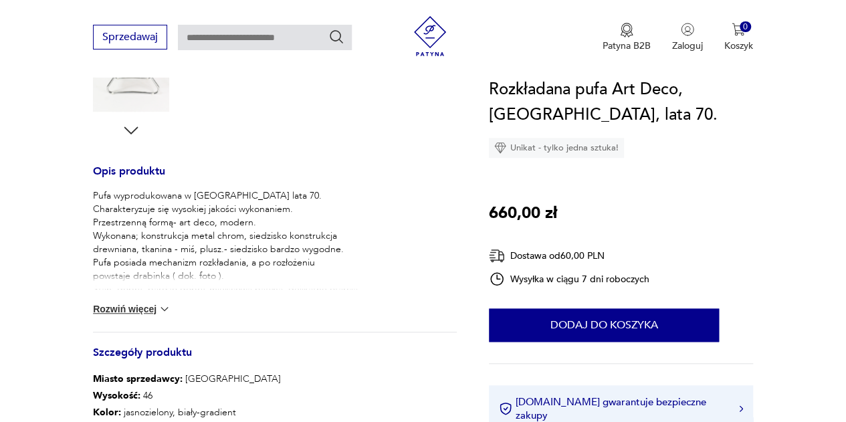
type input "********"
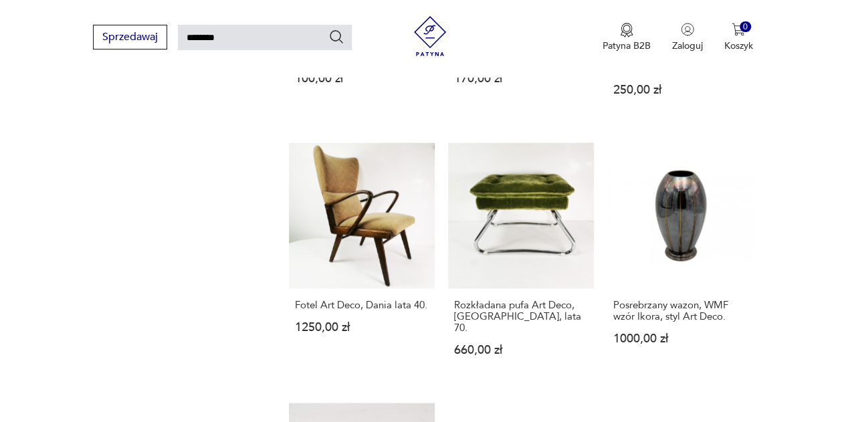
scroll to position [1617, 0]
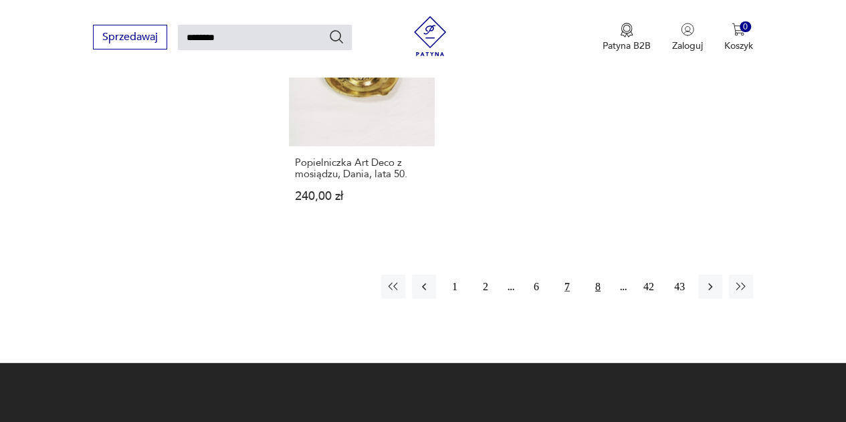
click at [599, 275] on button "8" at bounding box center [598, 287] width 24 height 24
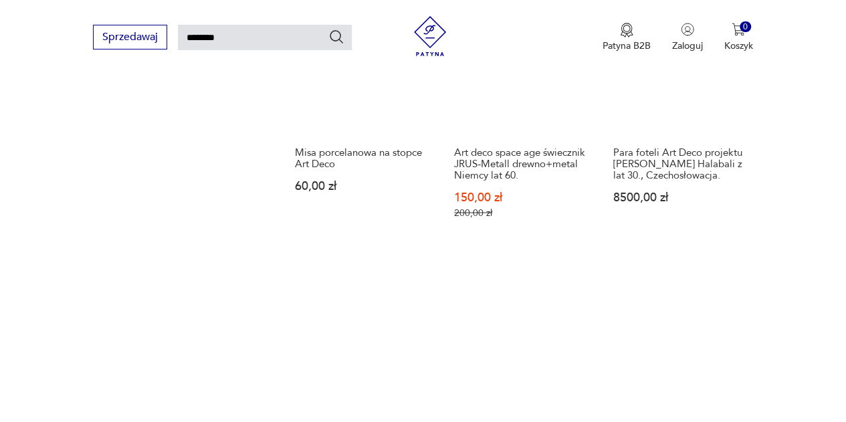
scroll to position [1185, 0]
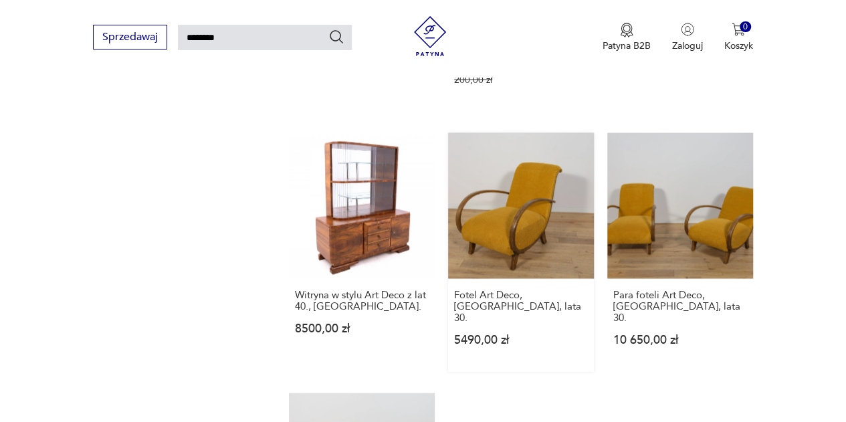
click at [514, 180] on link "Fotel Art Deco, [GEOGRAPHIC_DATA], lata 30. 5490,00 zł" at bounding box center [521, 251] width 146 height 239
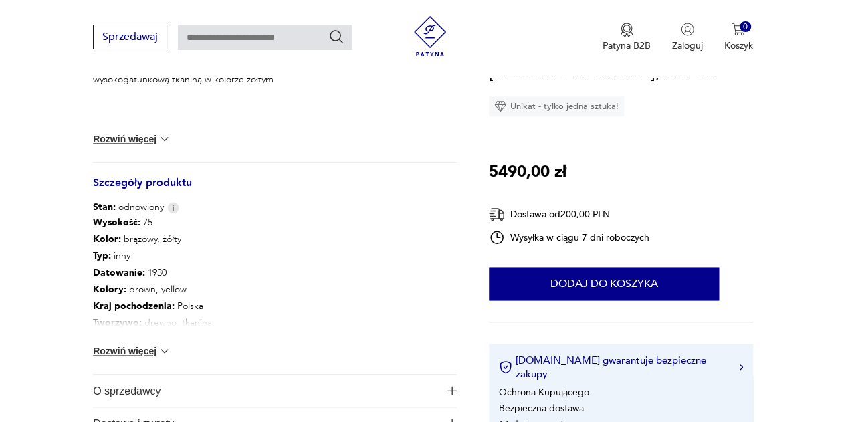
scroll to position [669, 0]
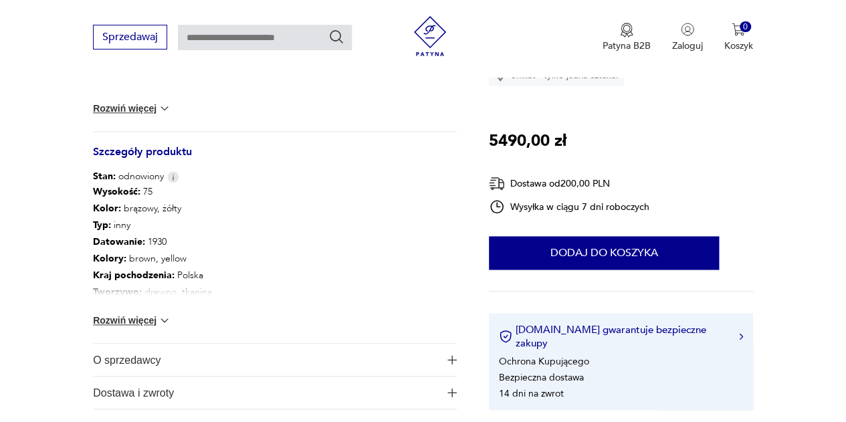
click at [137, 354] on span "O sprzedawcy" at bounding box center [266, 360] width 346 height 32
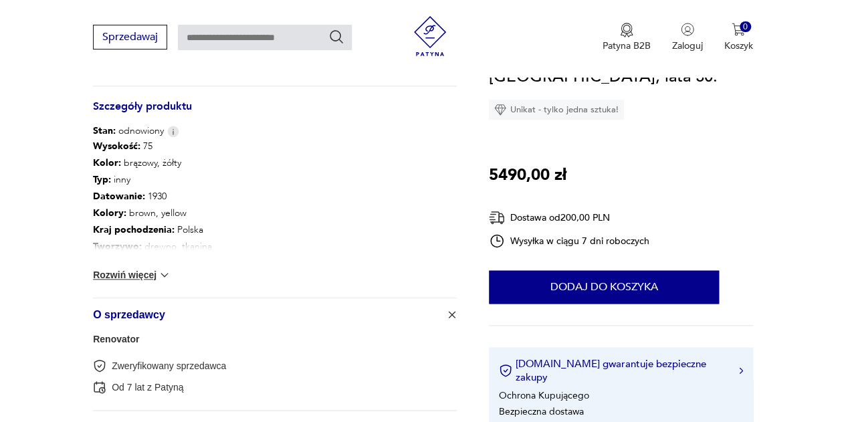
scroll to position [736, 0]
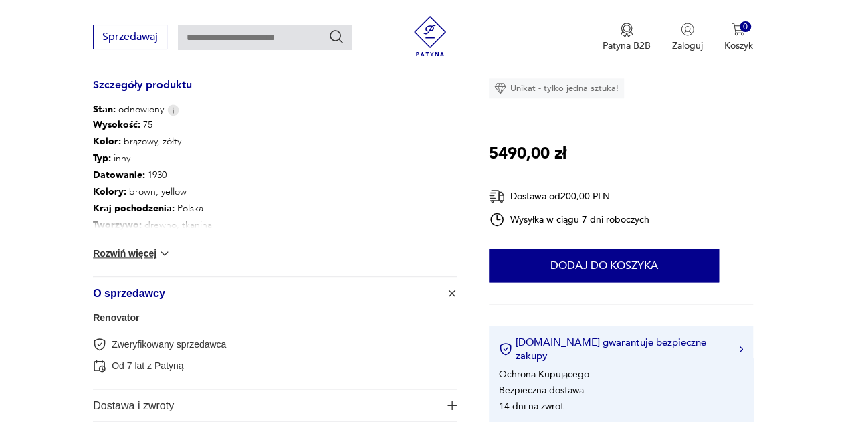
type input "********"
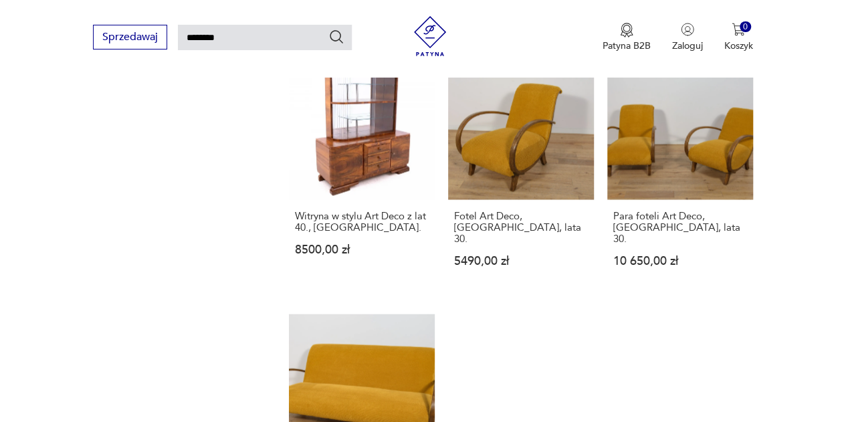
scroll to position [1617, 0]
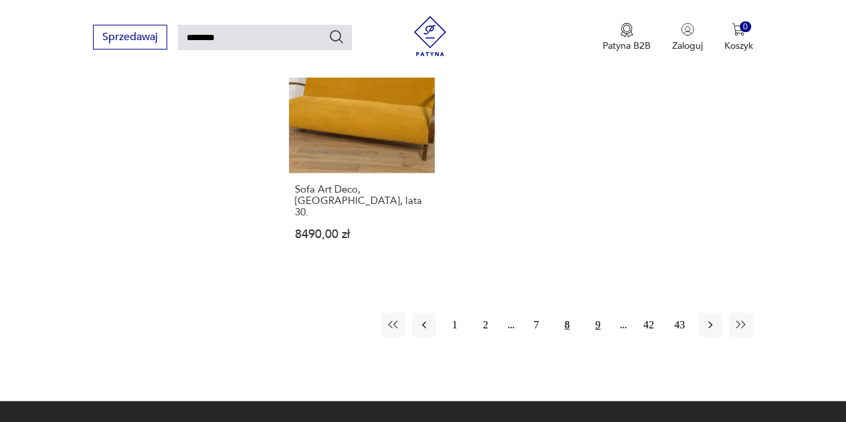
click at [606, 313] on button "9" at bounding box center [598, 325] width 24 height 24
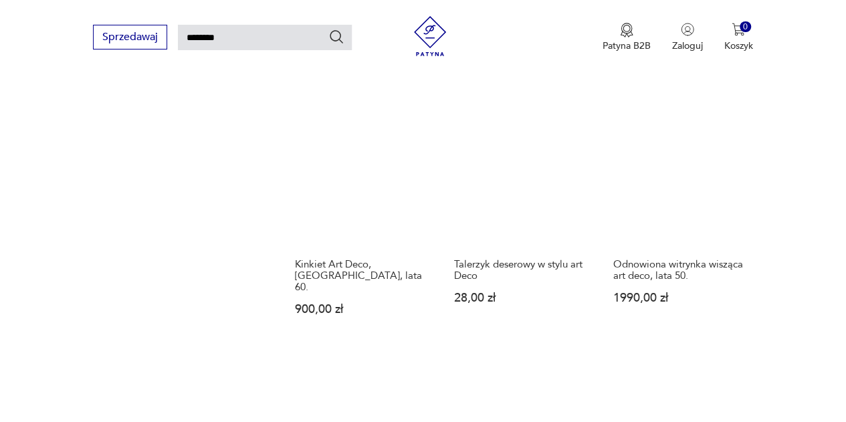
scroll to position [1386, 0]
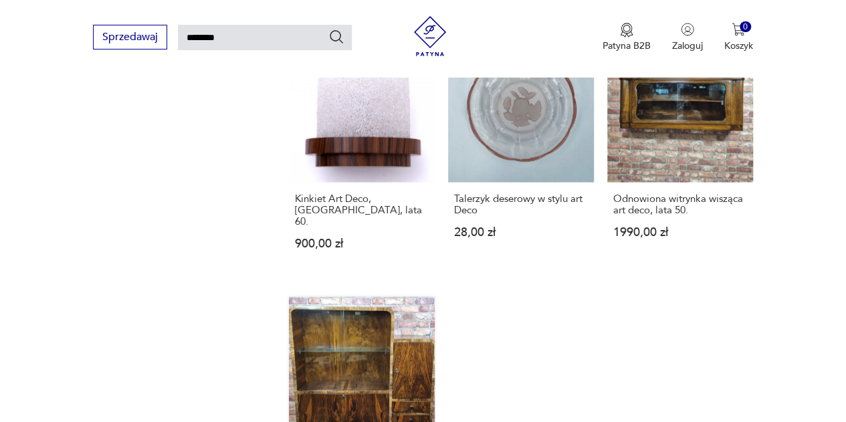
click at [357, 300] on link "Odnowiona orzechowa witryna z barkiem art deco, retro, vintage 3390,00 zł" at bounding box center [362, 416] width 146 height 239
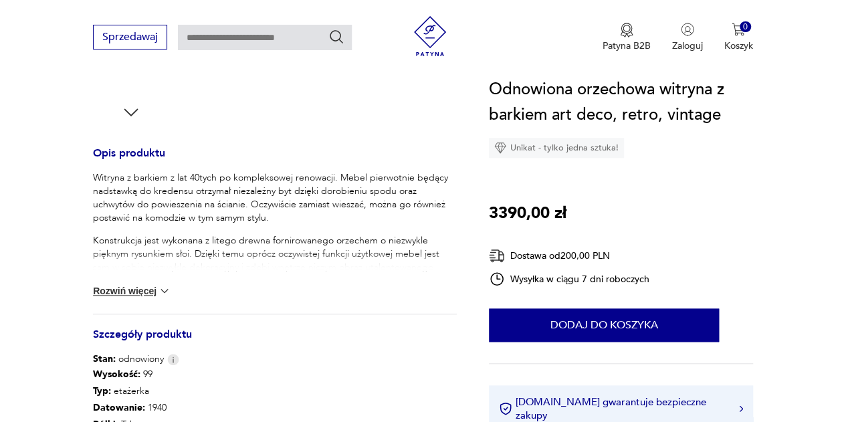
scroll to position [669, 0]
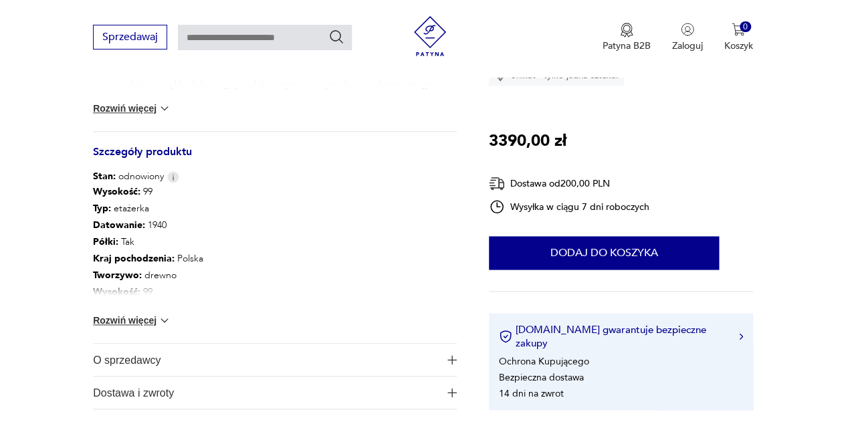
click at [136, 355] on span "O sprzedawcy" at bounding box center [266, 360] width 346 height 32
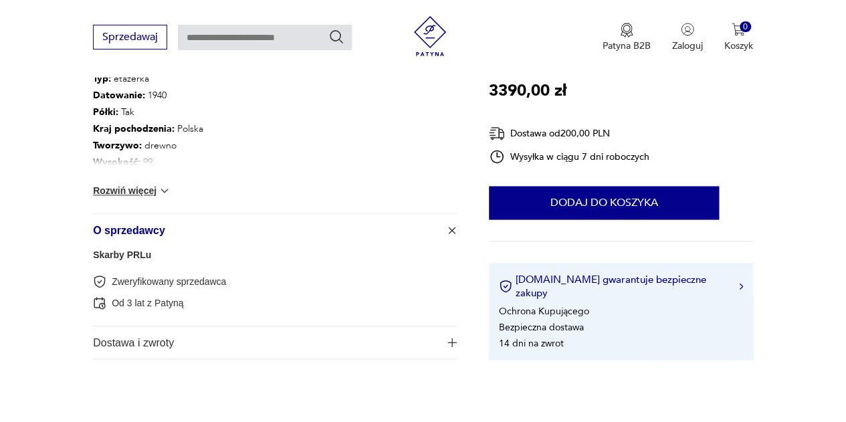
scroll to position [803, 0]
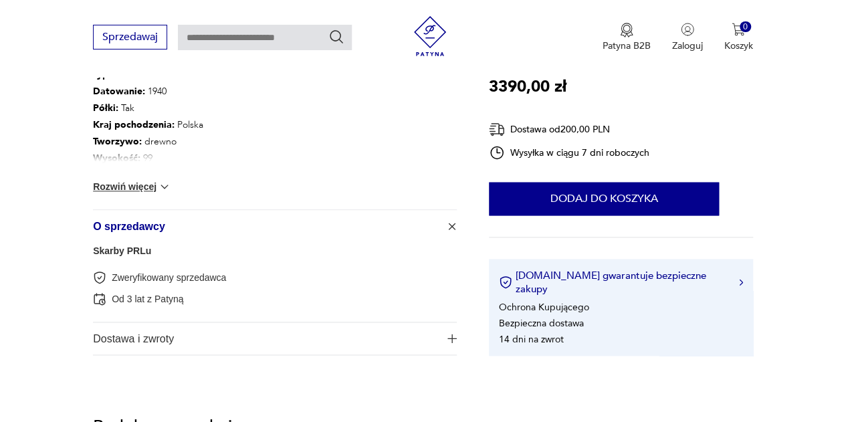
click at [130, 254] on link "Skarby PRLu" at bounding box center [122, 250] width 58 height 11
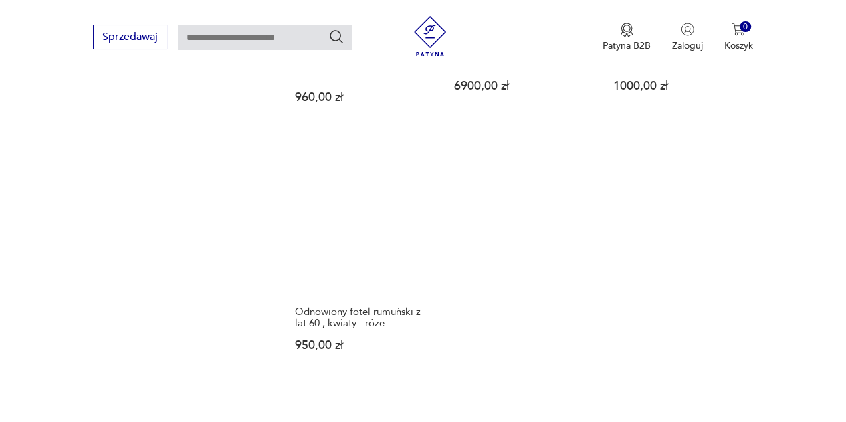
scroll to position [1881, 0]
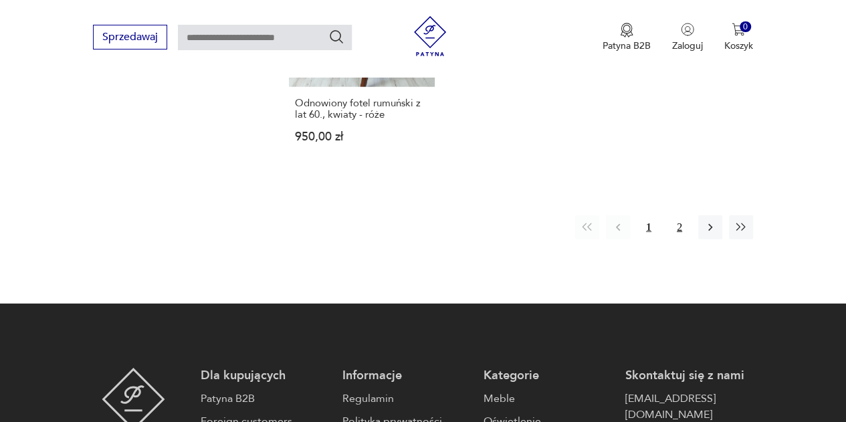
click at [678, 229] on button "2" at bounding box center [680, 227] width 24 height 24
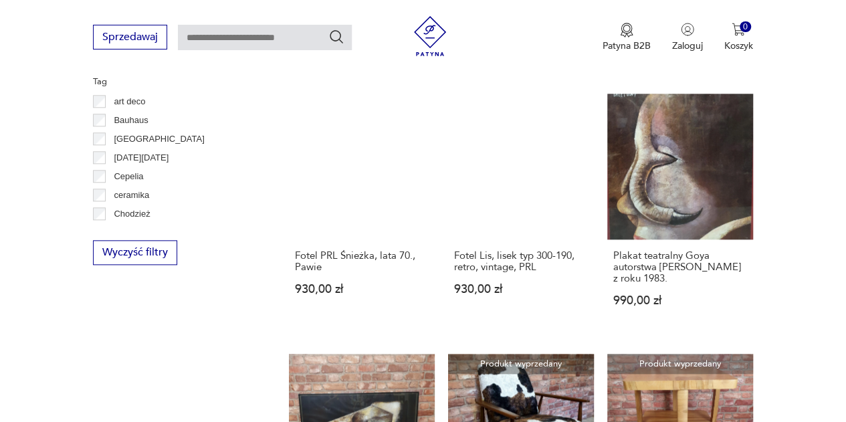
scroll to position [610, 0]
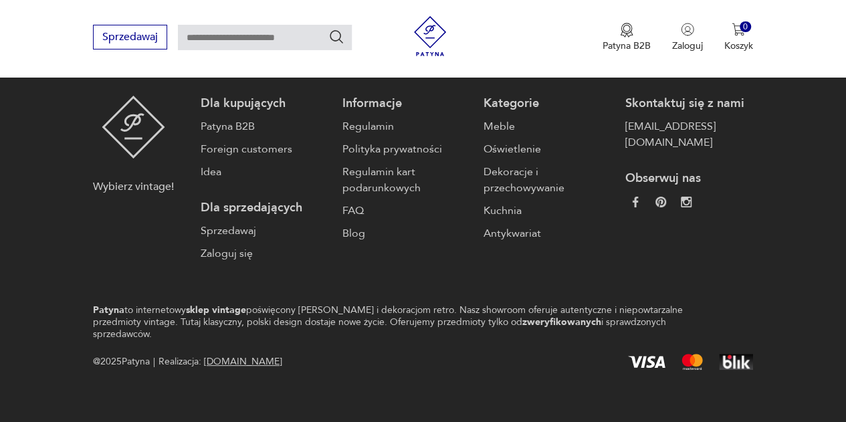
scroll to position [610, 0]
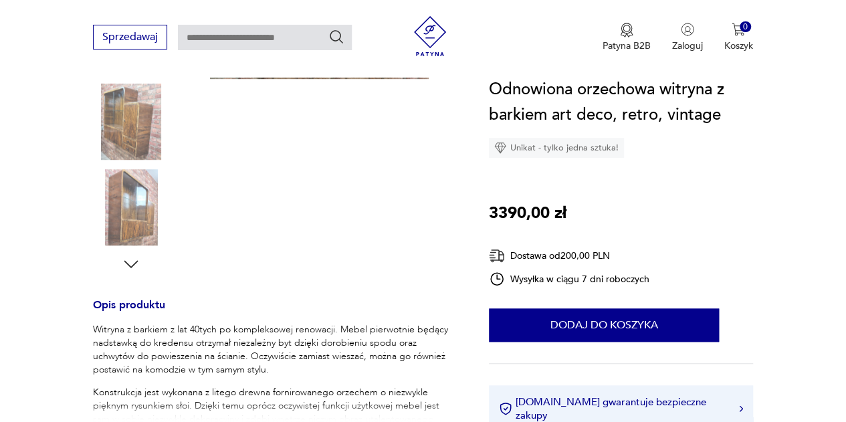
scroll to position [67, 0]
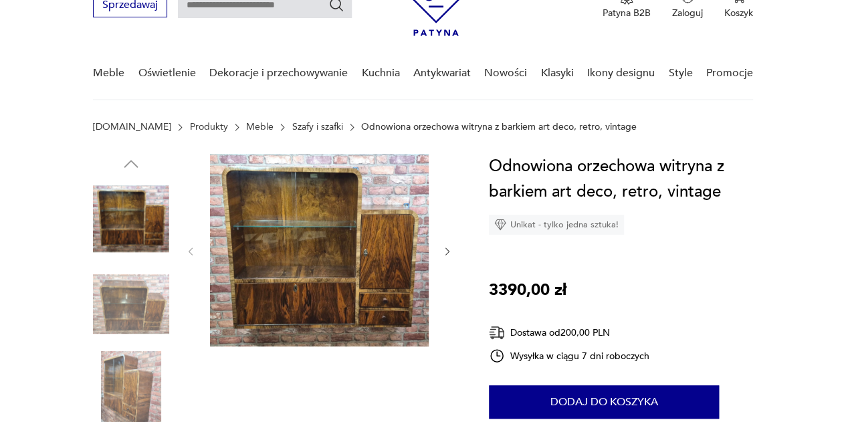
type input "********"
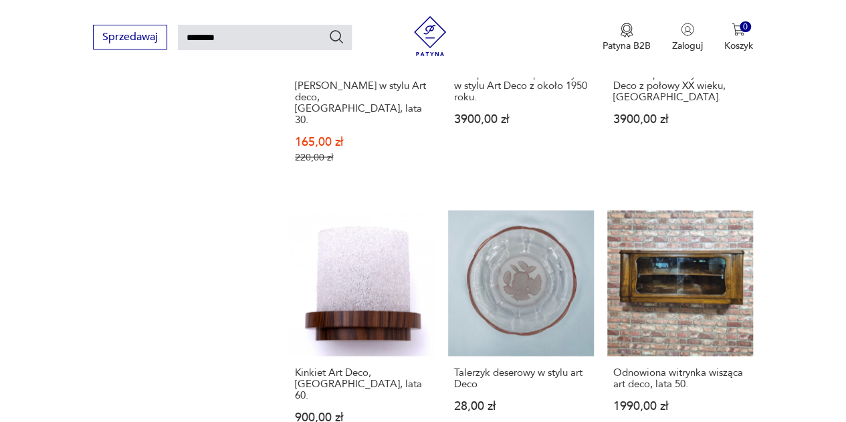
scroll to position [1012, 0]
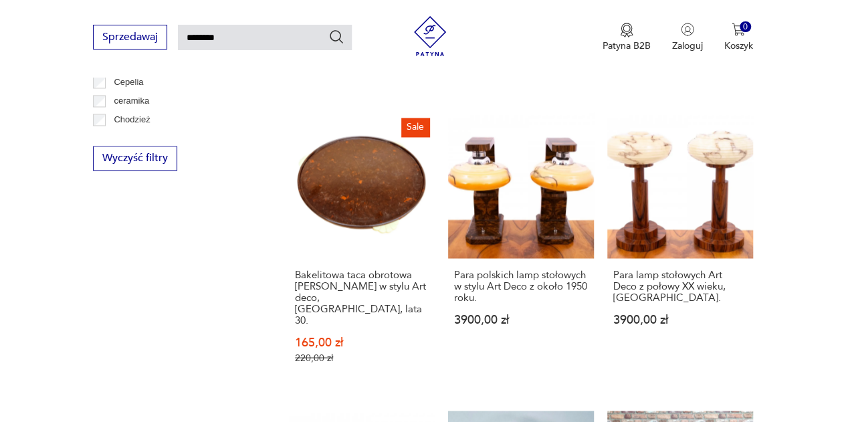
click at [658, 138] on link "Para lamp stołowych Art Deco z połowy XX wieku, [GEOGRAPHIC_DATA] 3900,00 zł" at bounding box center [680, 250] width 146 height 277
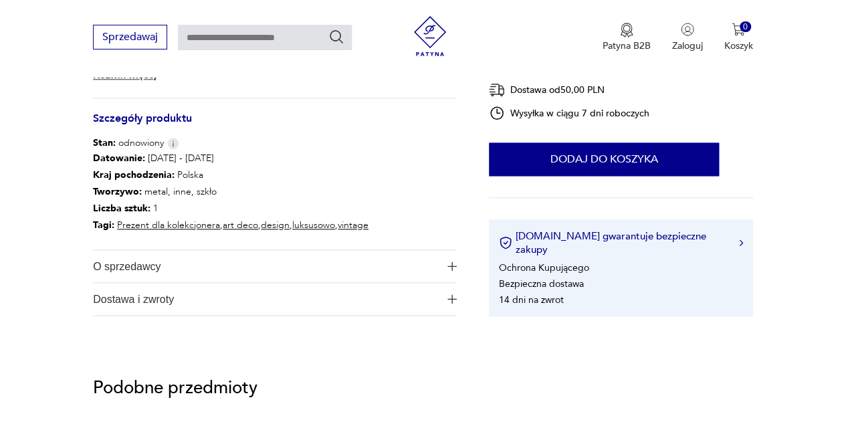
scroll to position [803, 0]
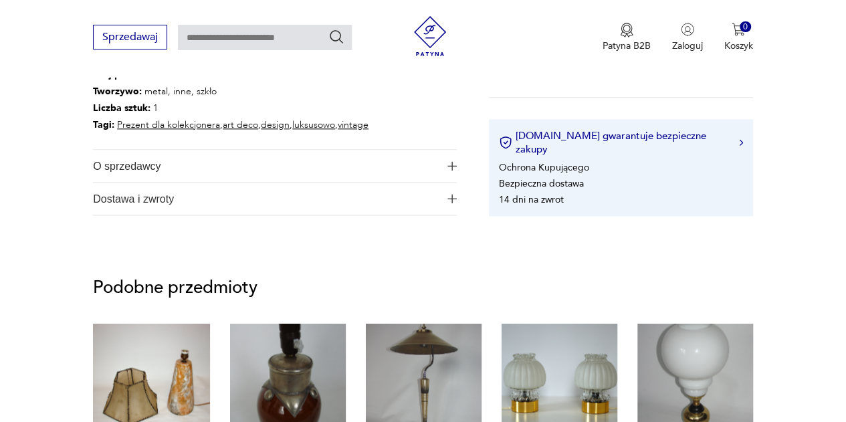
click at [118, 164] on span "O sprzedawcy" at bounding box center [266, 166] width 346 height 32
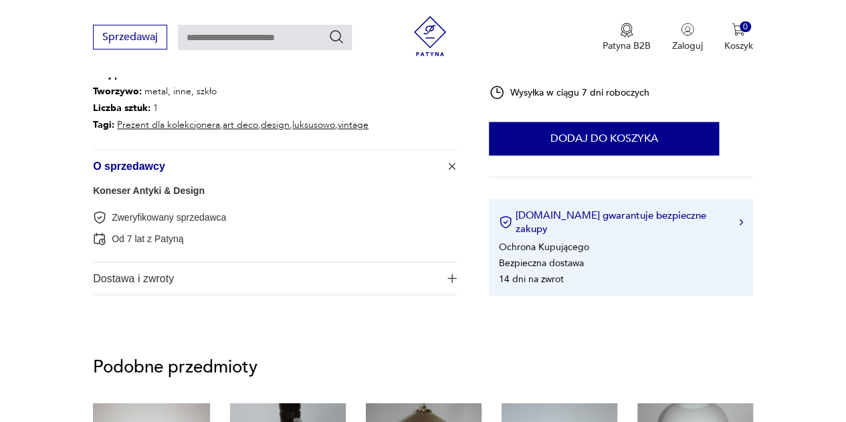
type input "********"
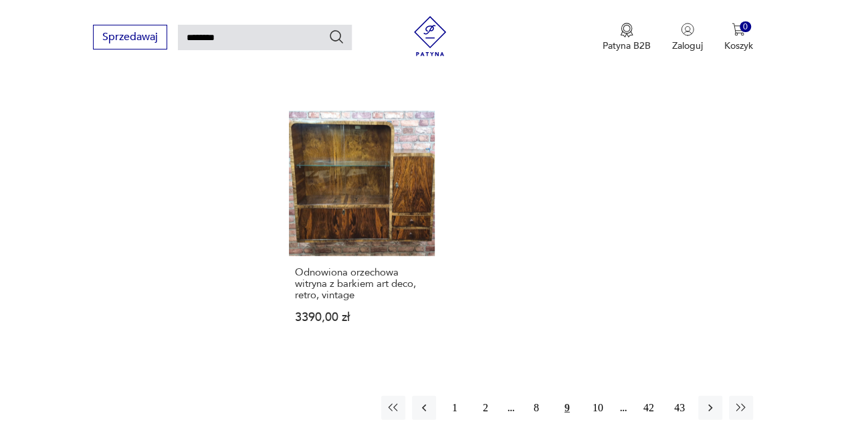
scroll to position [1681, 0]
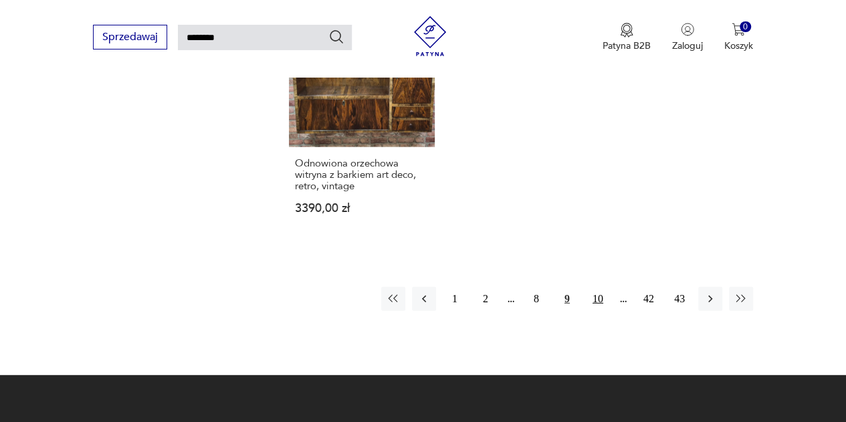
click at [607, 287] on button "10" at bounding box center [598, 299] width 24 height 24
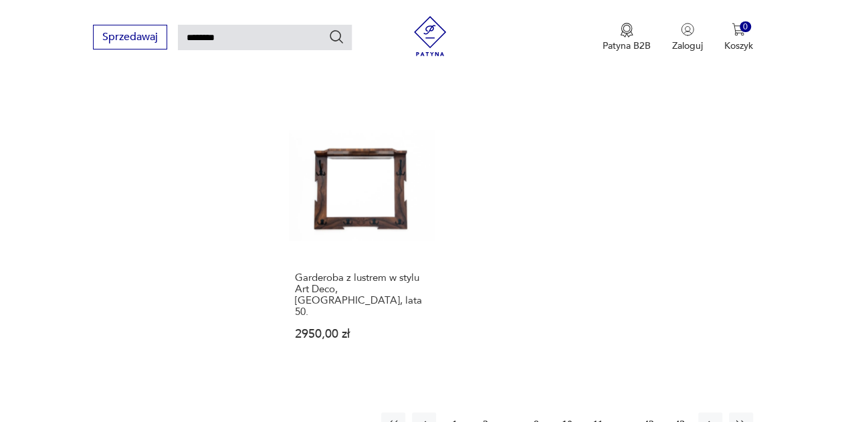
scroll to position [1520, 0]
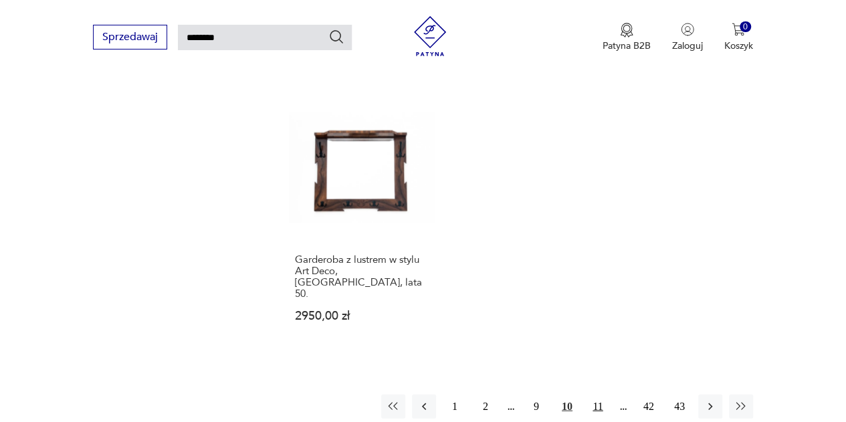
click at [593, 395] on button "11" at bounding box center [598, 407] width 24 height 24
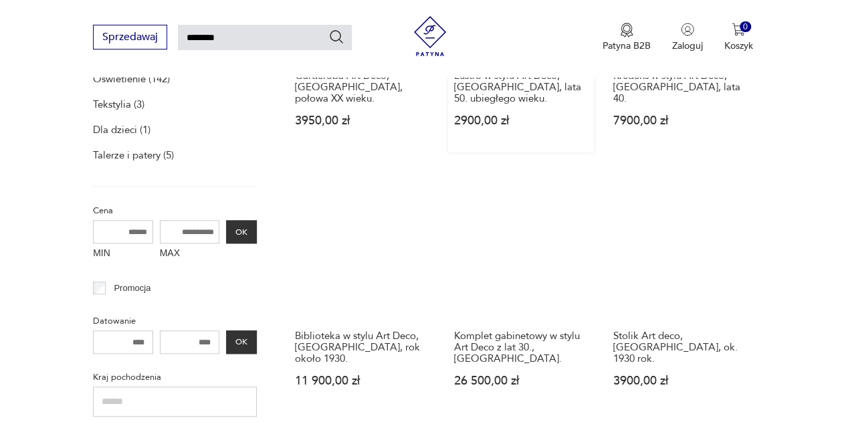
scroll to position [383, 0]
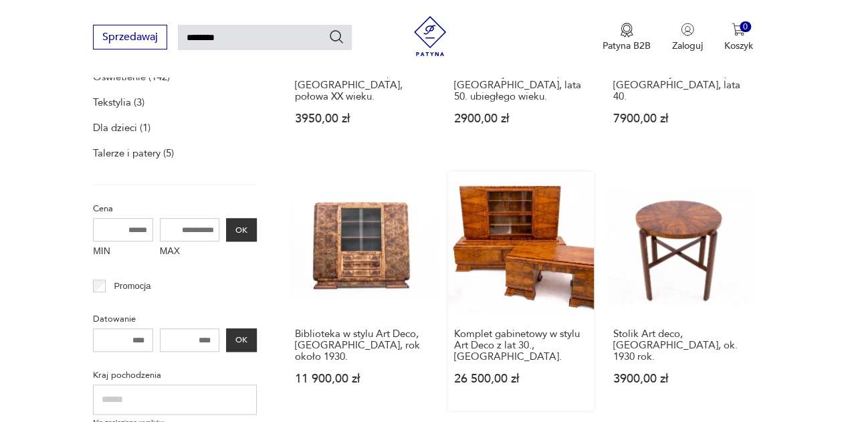
click at [511, 231] on link "Komplet gabinetowy w stylu Art Deco z lat 30., [GEOGRAPHIC_DATA] 26 500,00 zł" at bounding box center [521, 291] width 146 height 239
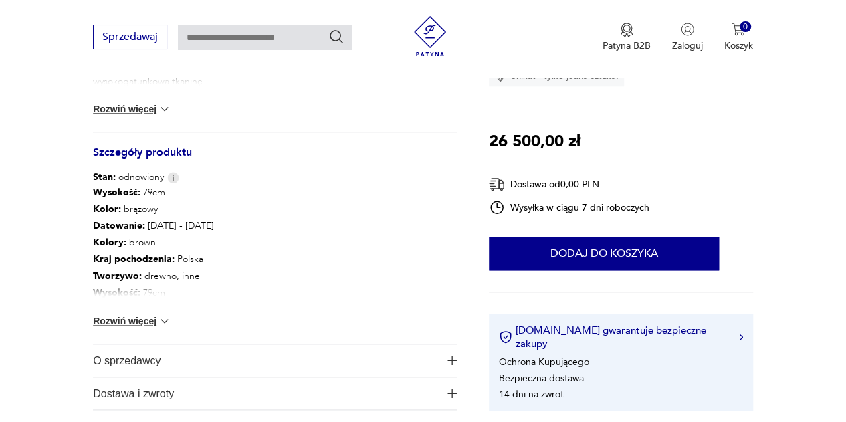
scroll to position [669, 0]
click at [140, 365] on span "O sprzedawcy" at bounding box center [266, 360] width 346 height 32
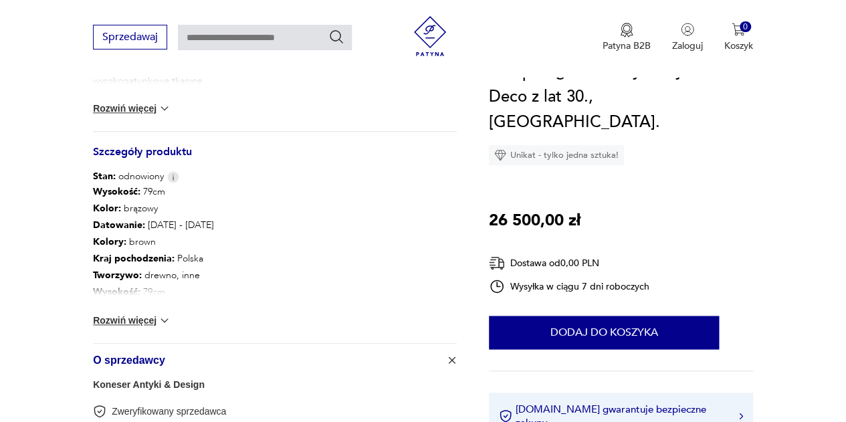
type input "********"
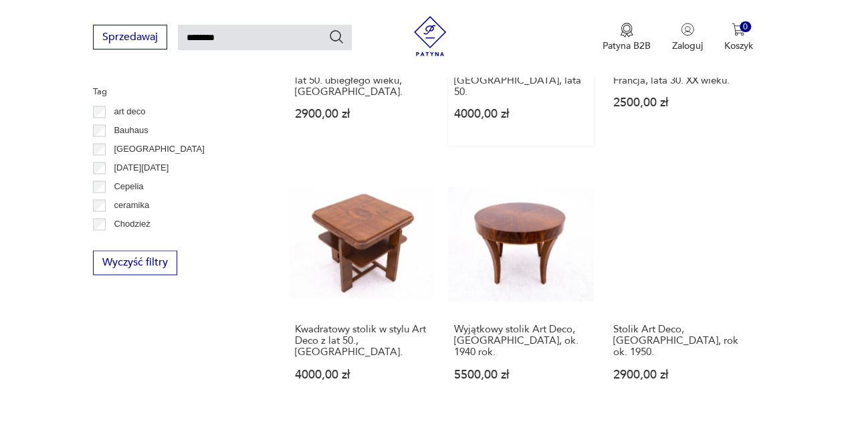
scroll to position [918, 0]
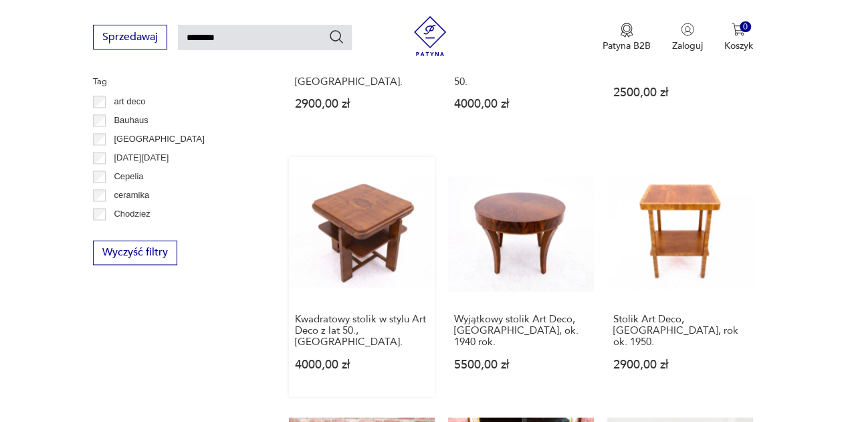
click at [361, 219] on link "Kwadratowy stolik w stylu Art Deco z lat 50., [GEOGRAPHIC_DATA] 4000,00 zł" at bounding box center [362, 276] width 146 height 239
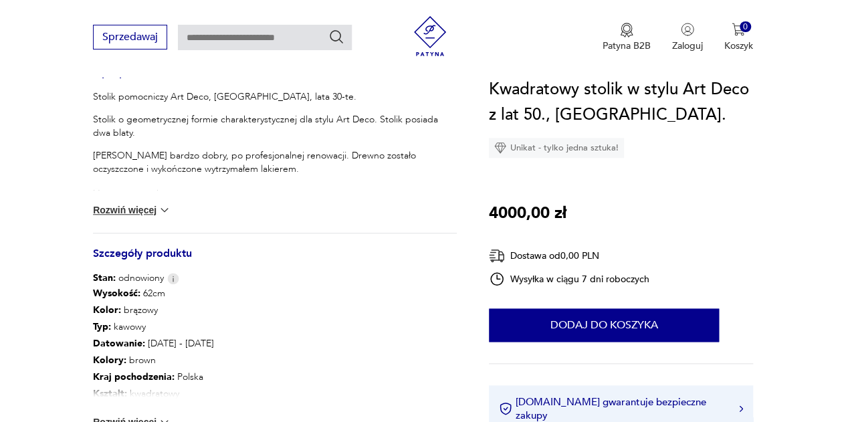
scroll to position [736, 0]
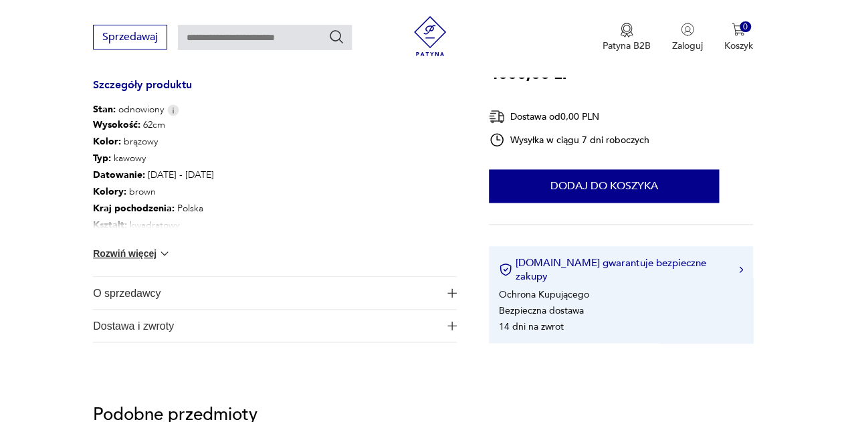
click at [120, 288] on span "O sprzedawcy" at bounding box center [266, 293] width 346 height 32
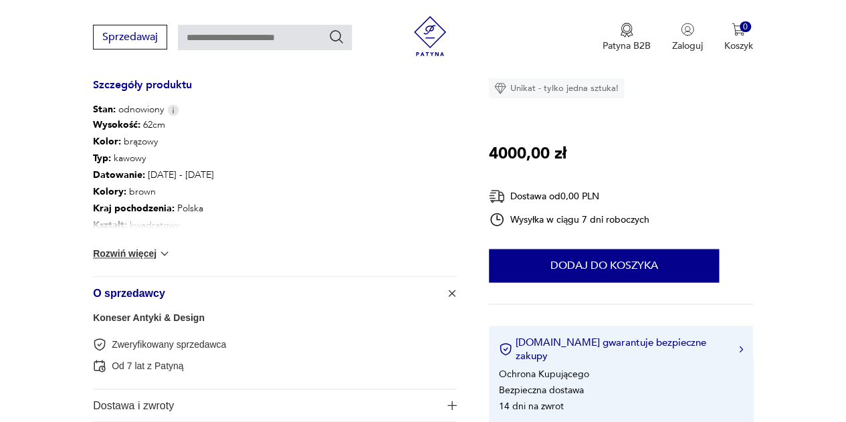
type input "********"
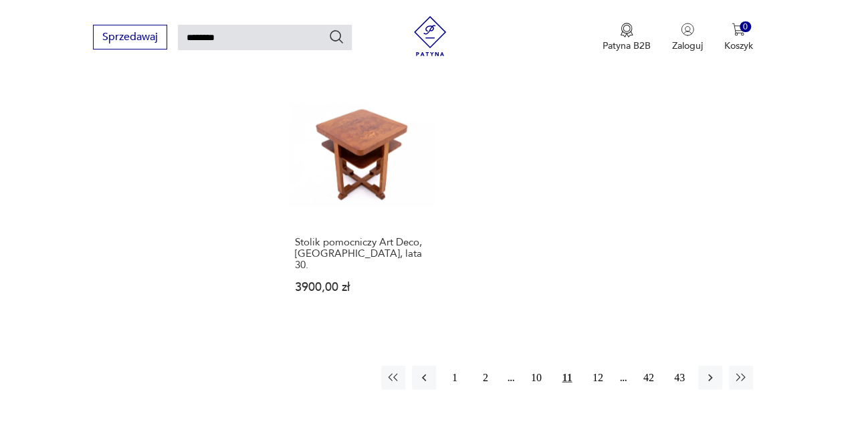
scroll to position [1520, 0]
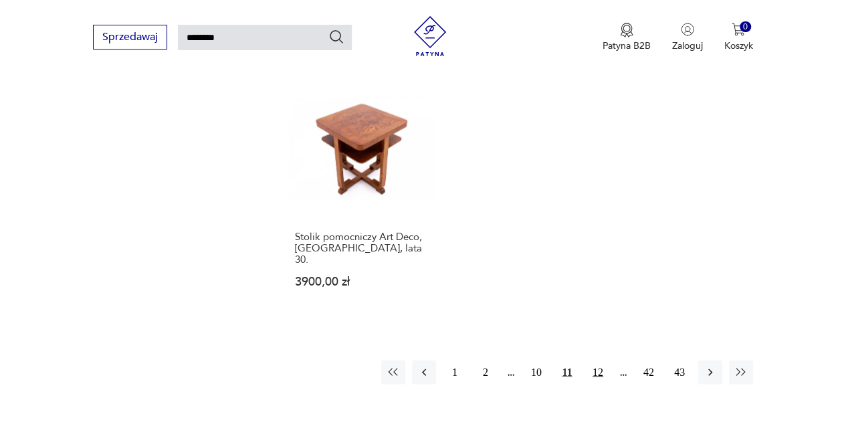
click at [593, 361] on button "12" at bounding box center [598, 373] width 24 height 24
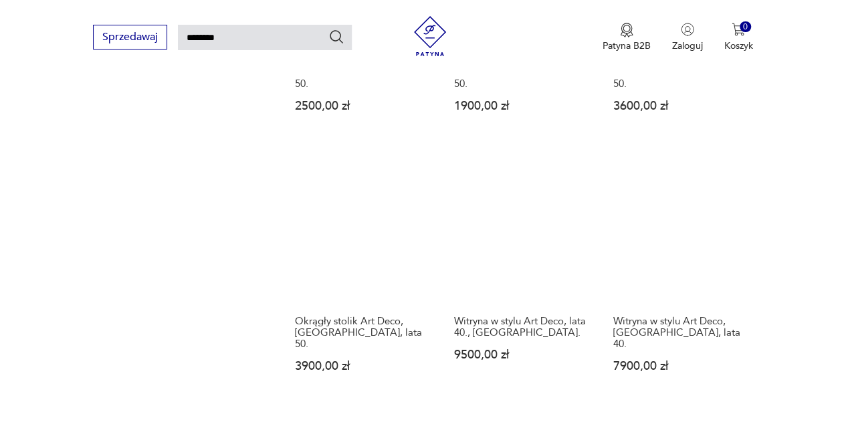
scroll to position [1319, 0]
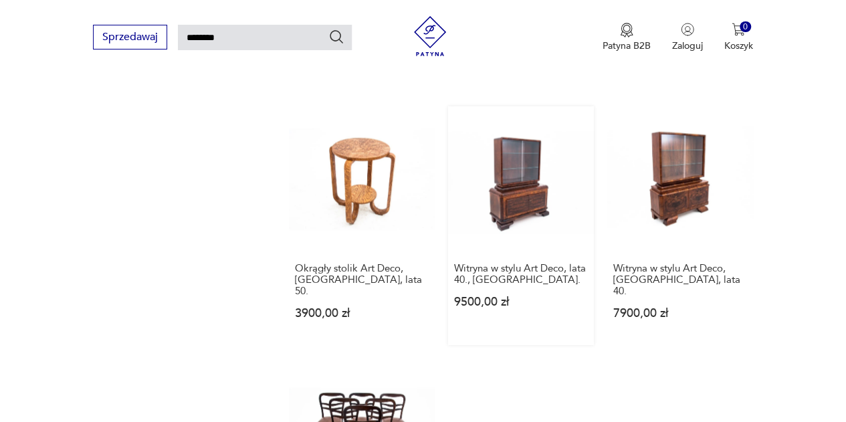
click at [511, 132] on link "Witryna w stylu Art Deco, lata 40., [GEOGRAPHIC_DATA] 9500,00 zł" at bounding box center [521, 225] width 146 height 239
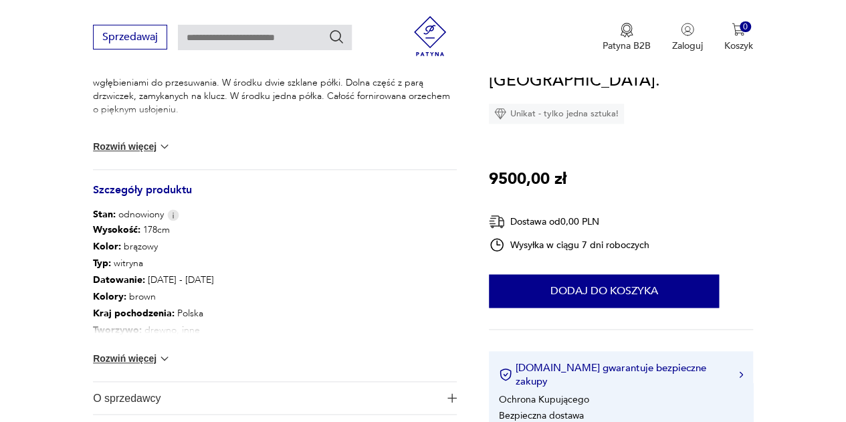
scroll to position [736, 0]
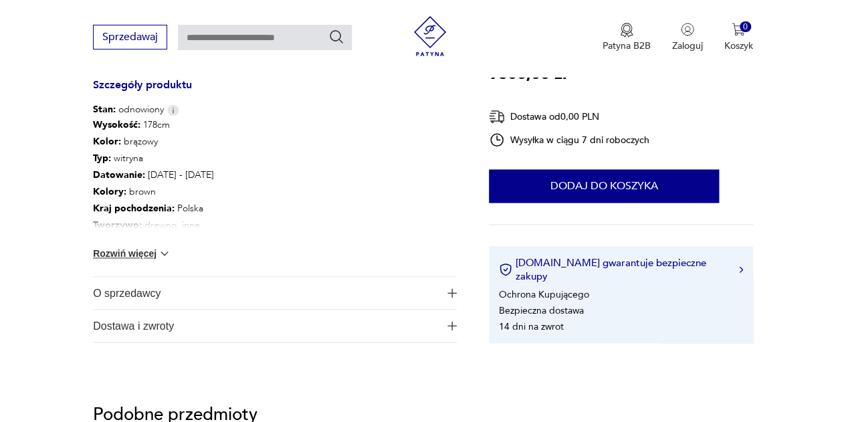
click at [138, 288] on span "O sprzedawcy" at bounding box center [266, 293] width 346 height 32
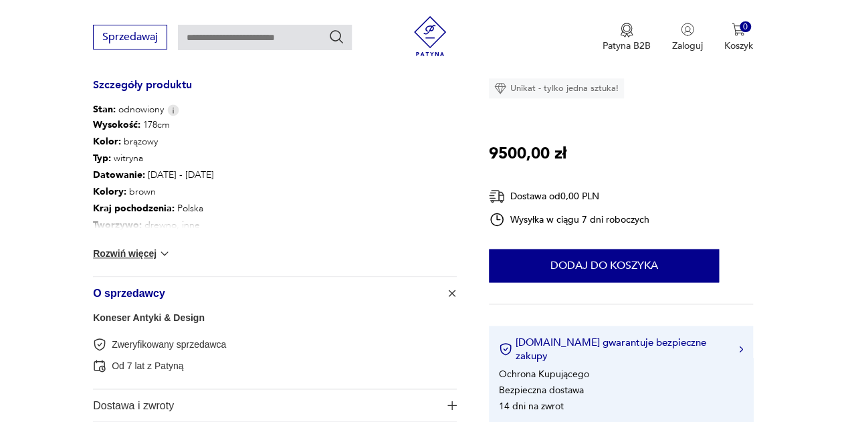
type input "********"
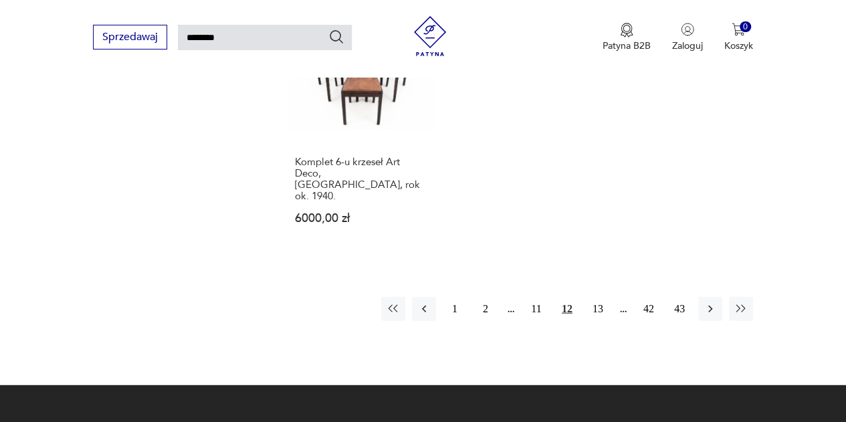
scroll to position [1617, 0]
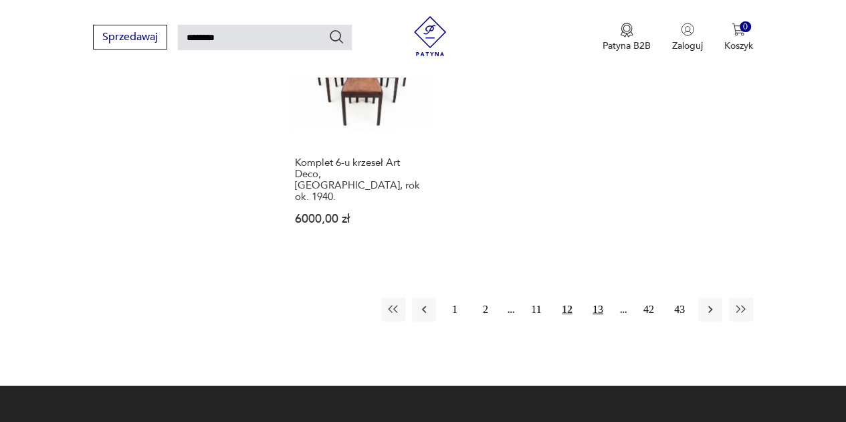
click at [589, 298] on button "13" at bounding box center [598, 310] width 24 height 24
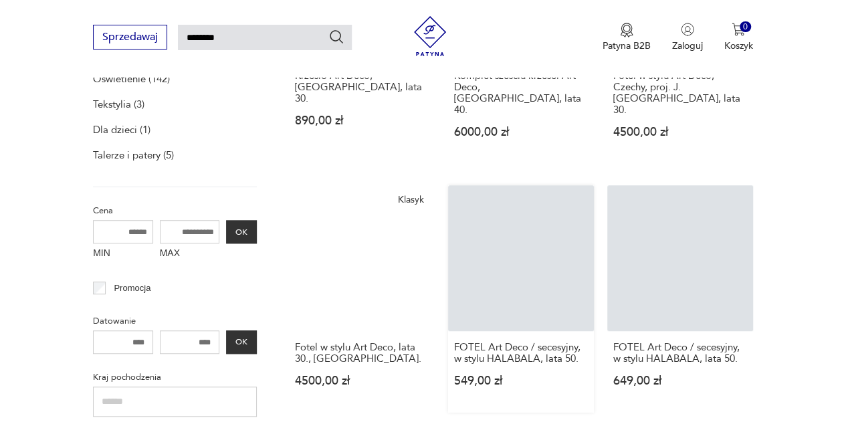
scroll to position [383, 0]
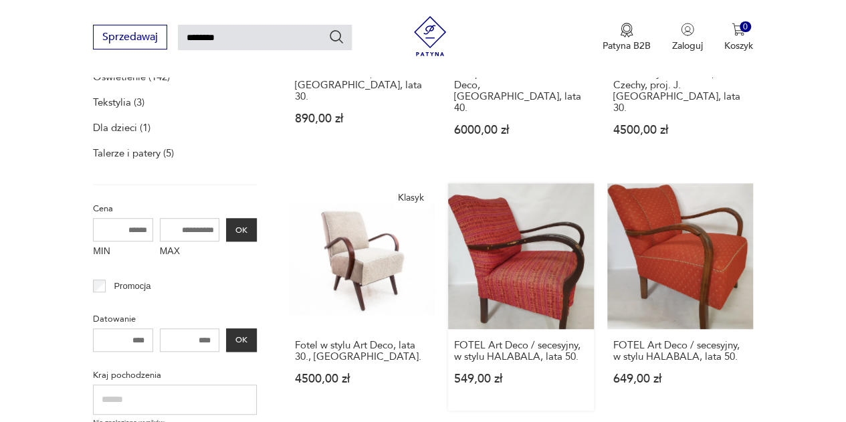
click at [517, 233] on link "FOTEL Art Deco / secesyjny, w stylu HALABALA, lata 50. 549,00 zł" at bounding box center [521, 296] width 146 height 227
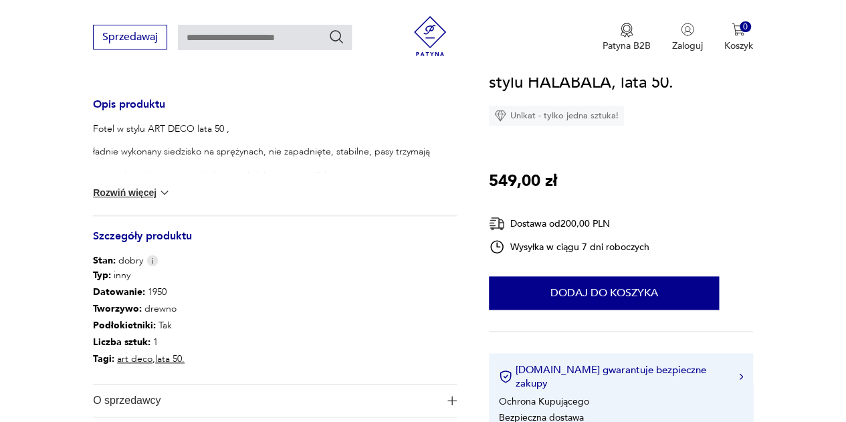
scroll to position [669, 0]
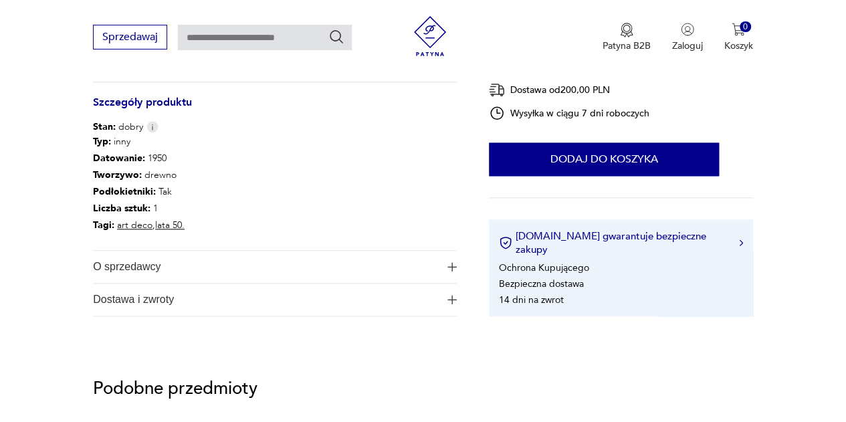
click at [127, 266] on span "O sprzedawcy" at bounding box center [266, 267] width 346 height 32
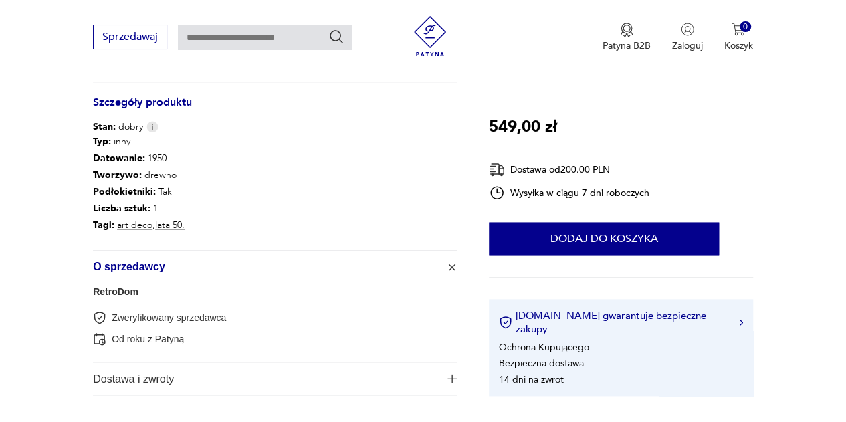
click at [130, 292] on link "RetroDom" at bounding box center [115, 291] width 45 height 11
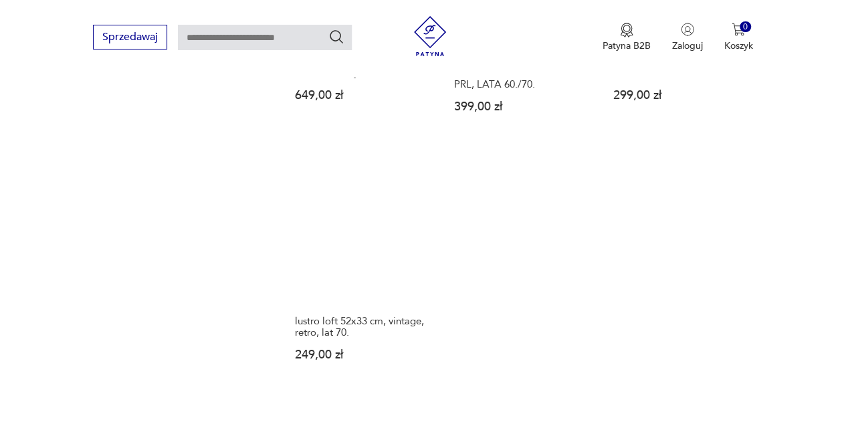
scroll to position [1814, 0]
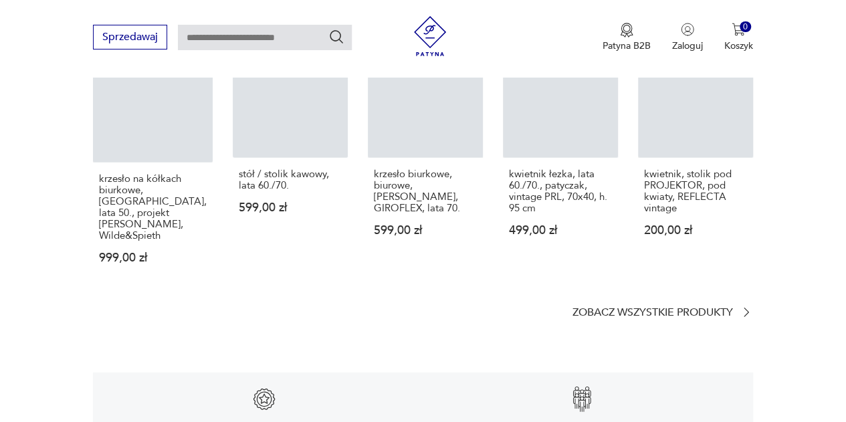
scroll to position [669, 0]
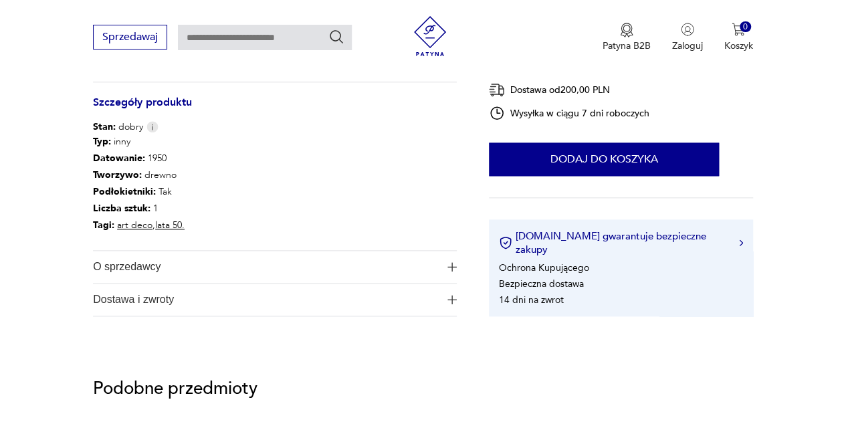
type input "********"
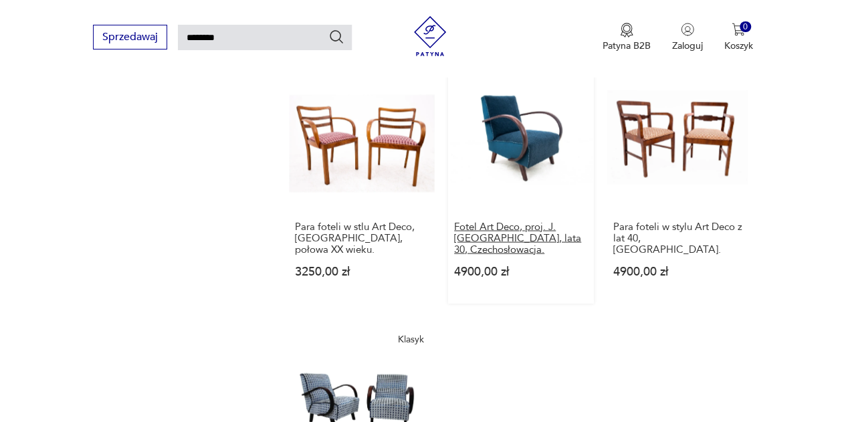
scroll to position [1520, 0]
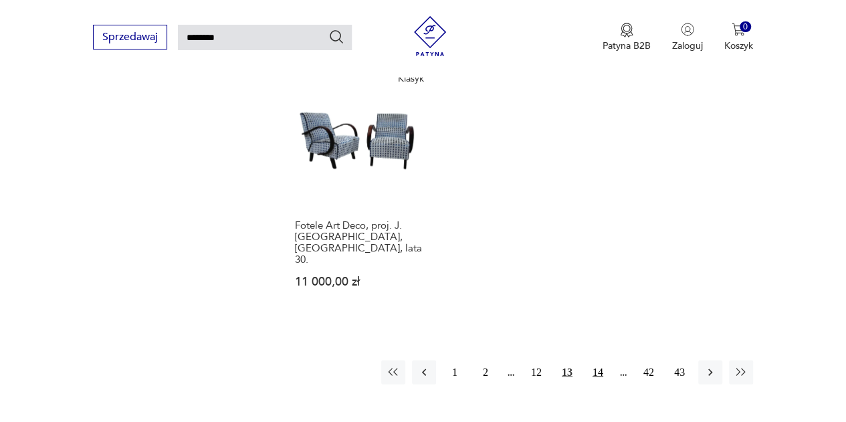
click at [599, 361] on button "14" at bounding box center [598, 373] width 24 height 24
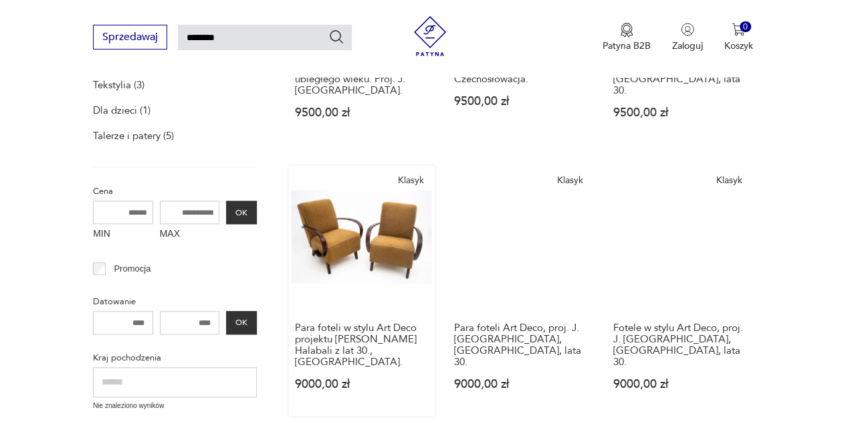
scroll to position [516, 0]
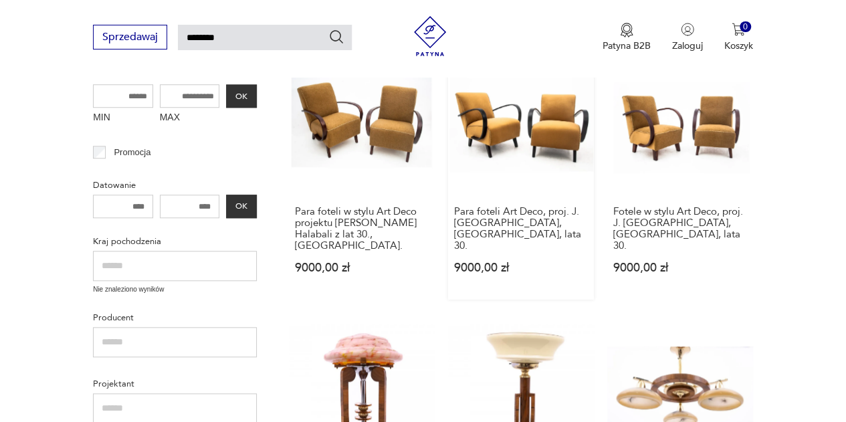
click at [508, 124] on link "Klasyk Para foteli Art Deco, proj. J. [GEOGRAPHIC_DATA], [GEOGRAPHIC_DATA], lat…" at bounding box center [521, 174] width 146 height 250
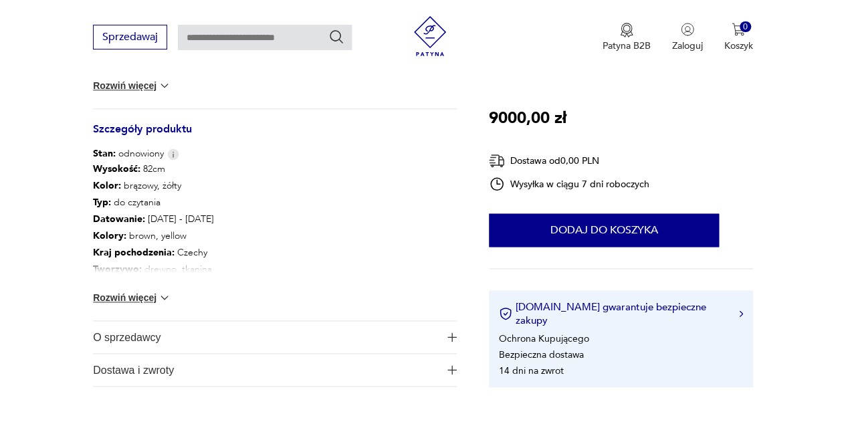
scroll to position [736, 0]
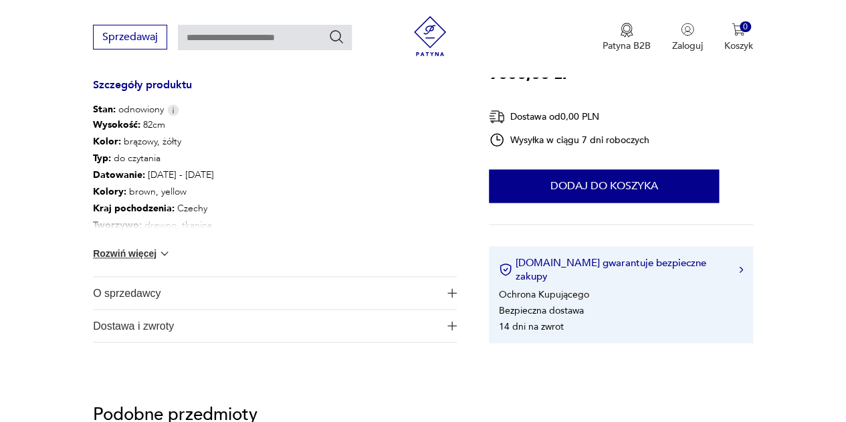
click at [122, 249] on button "Rozwiń więcej" at bounding box center [132, 253] width 78 height 13
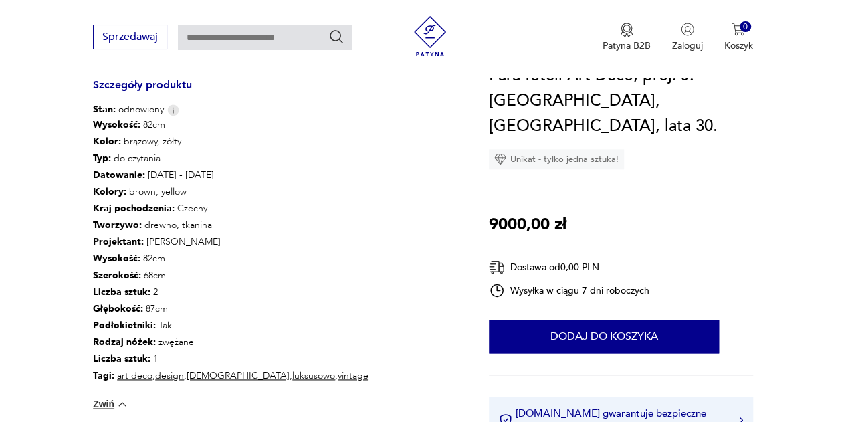
scroll to position [1003, 0]
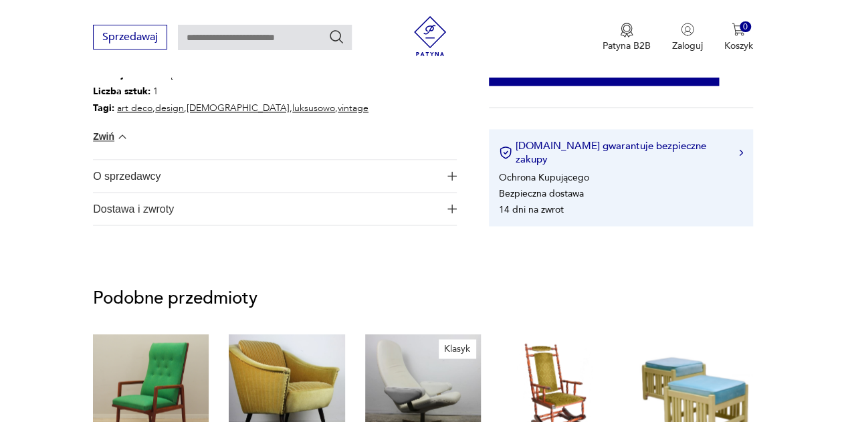
click at [125, 172] on span "O sprzedawcy" at bounding box center [266, 176] width 346 height 32
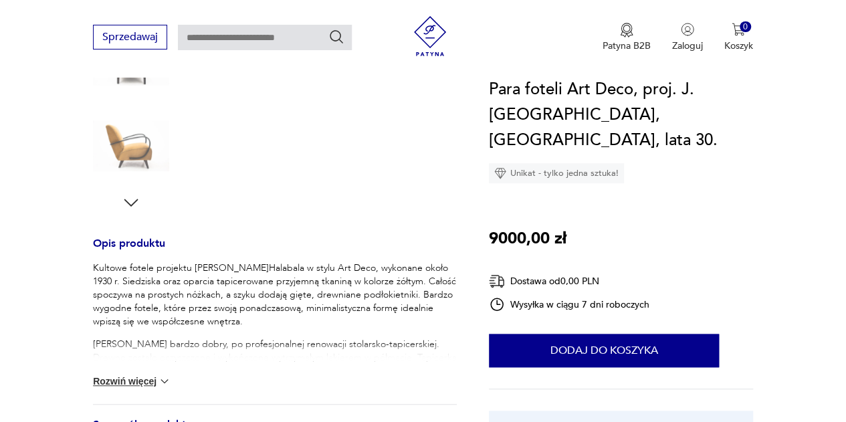
scroll to position [201, 0]
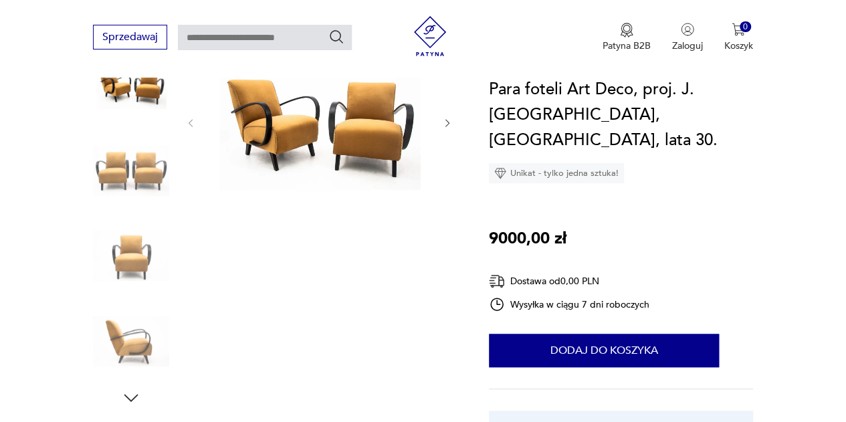
type input "********"
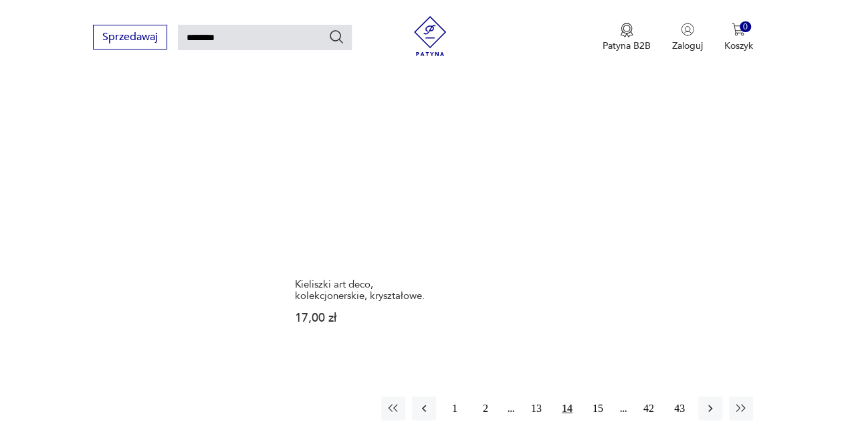
scroll to position [1520, 0]
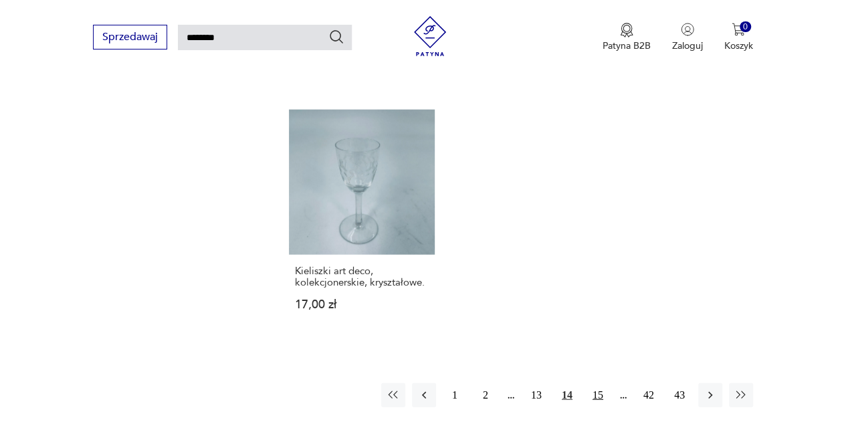
click at [593, 383] on button "15" at bounding box center [598, 395] width 24 height 24
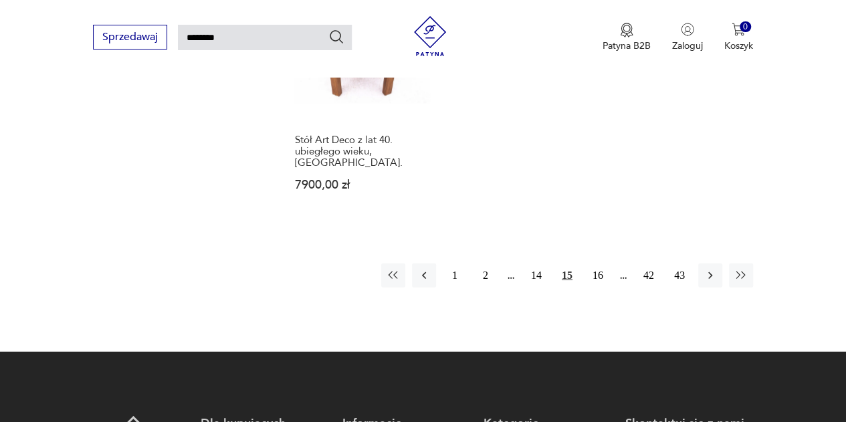
scroll to position [1654, 0]
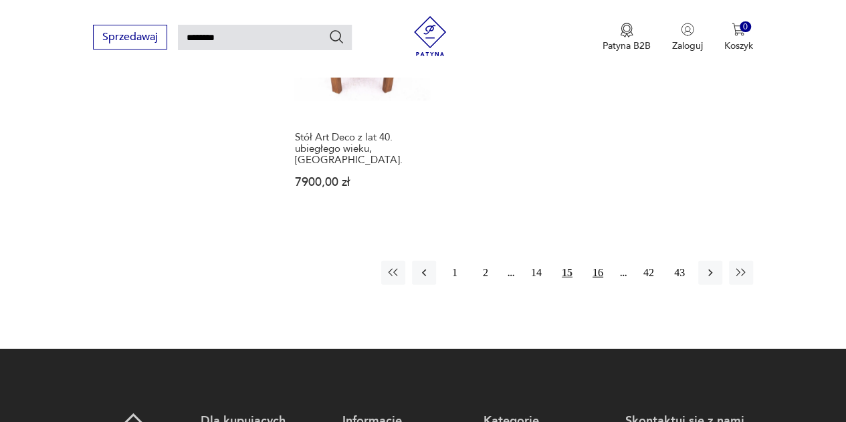
click at [602, 261] on button "16" at bounding box center [598, 273] width 24 height 24
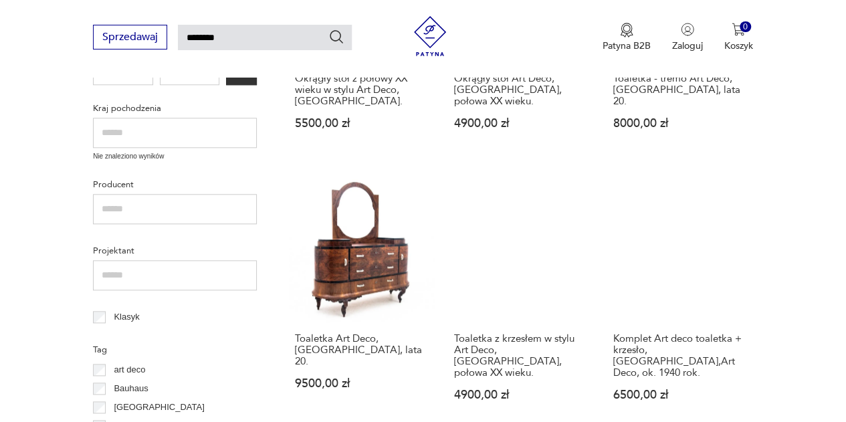
scroll to position [650, 0]
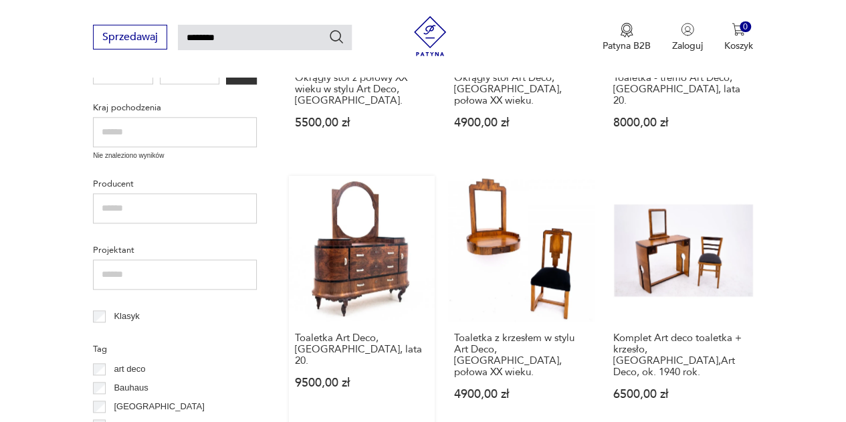
click at [381, 238] on link "Toaletka Art Deco, [GEOGRAPHIC_DATA], lata 20. 9500,00 zł" at bounding box center [362, 301] width 146 height 250
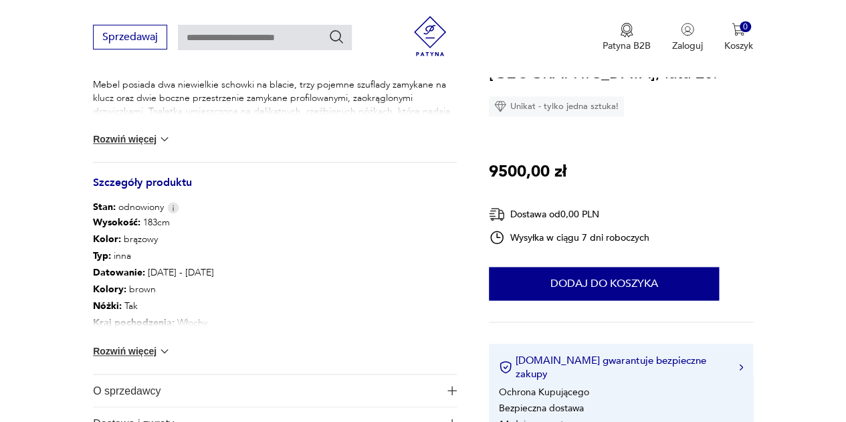
scroll to position [803, 0]
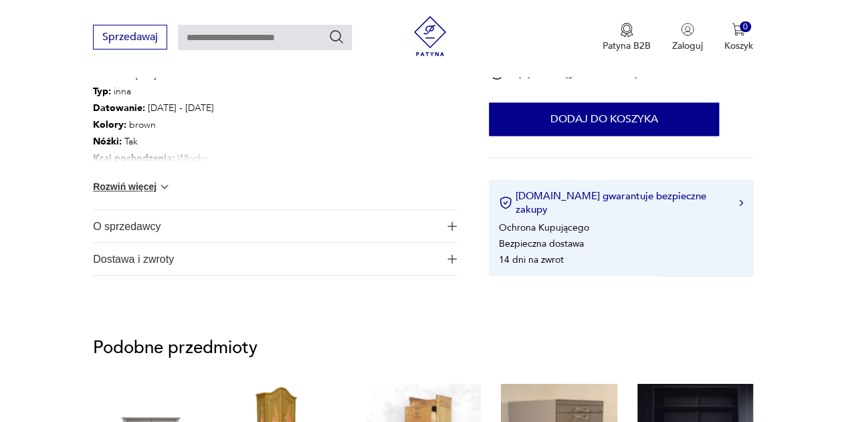
click at [132, 234] on span "O sprzedawcy" at bounding box center [266, 226] width 346 height 32
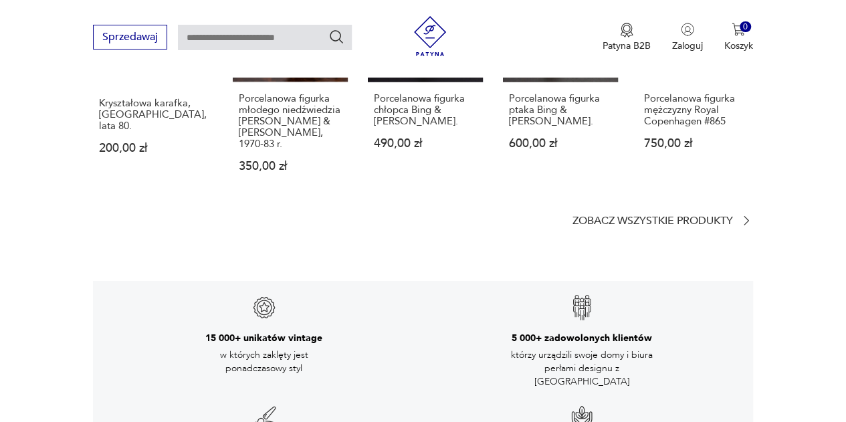
scroll to position [2341, 0]
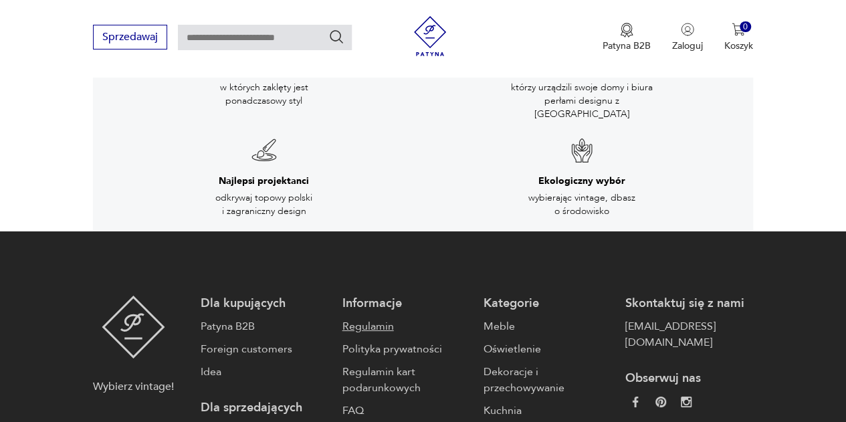
click at [361, 318] on link "Regulamin" at bounding box center [406, 326] width 128 height 16
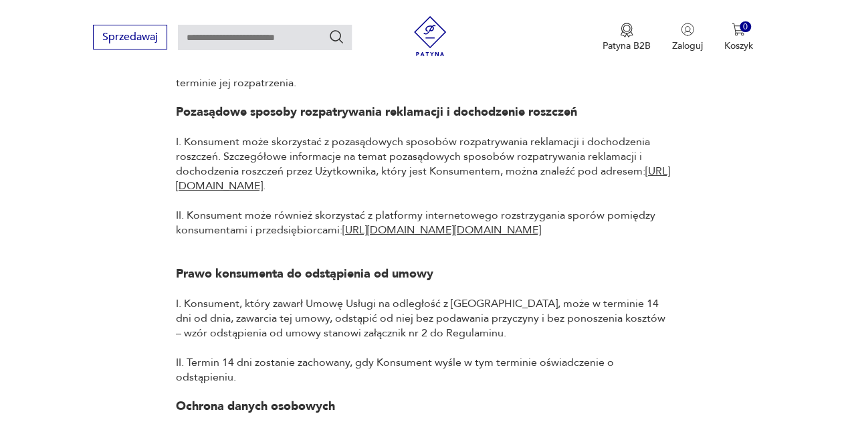
scroll to position [13498, 0]
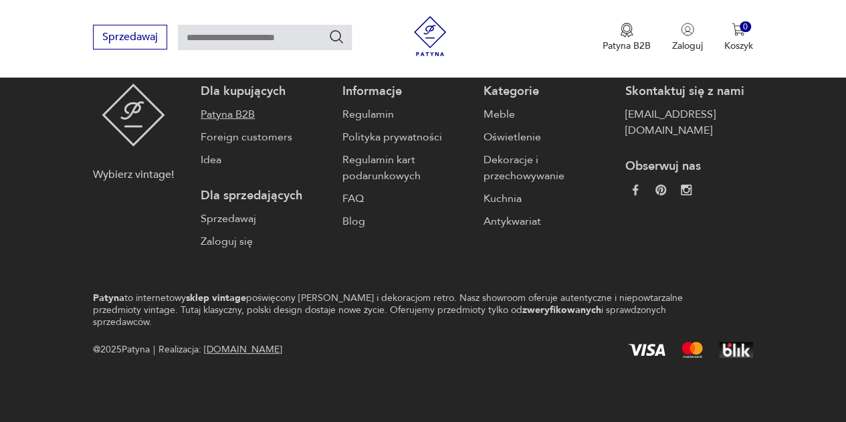
click at [217, 122] on link "Patyna B2B" at bounding box center [265, 114] width 128 height 16
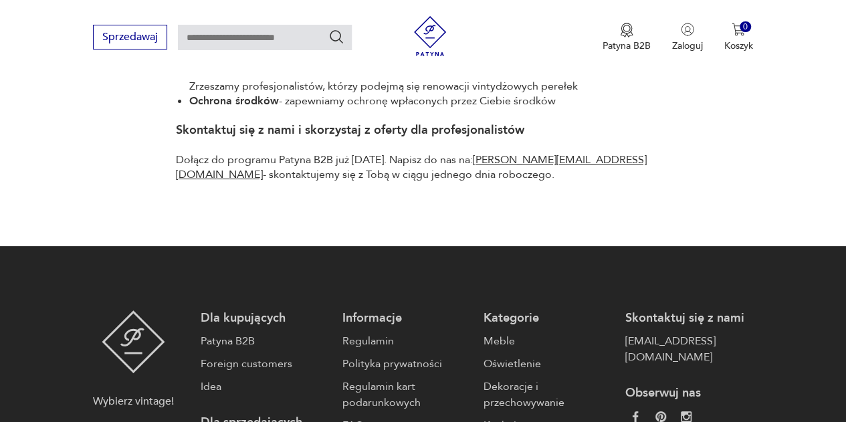
scroll to position [936, 0]
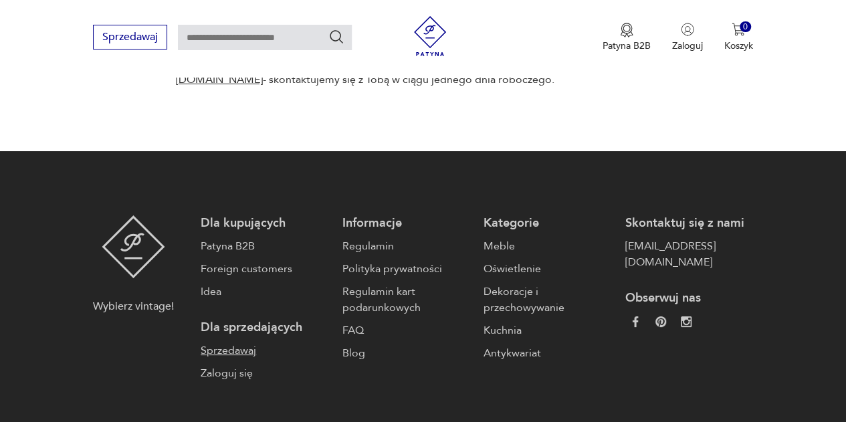
click at [232, 348] on link "Sprzedawaj" at bounding box center [265, 350] width 128 height 16
